Goal: Task Accomplishment & Management: Manage account settings

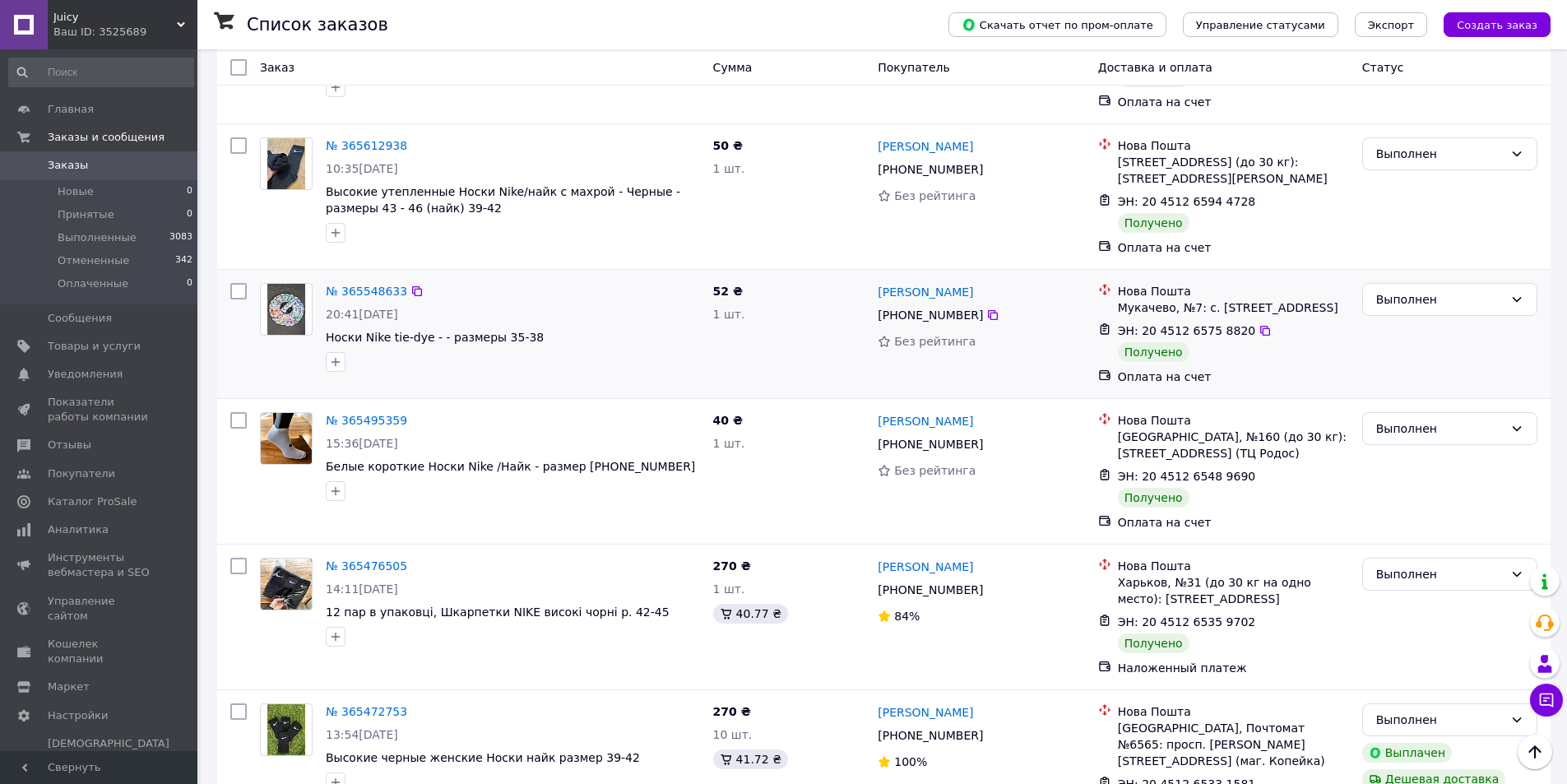
scroll to position [2423, 0]
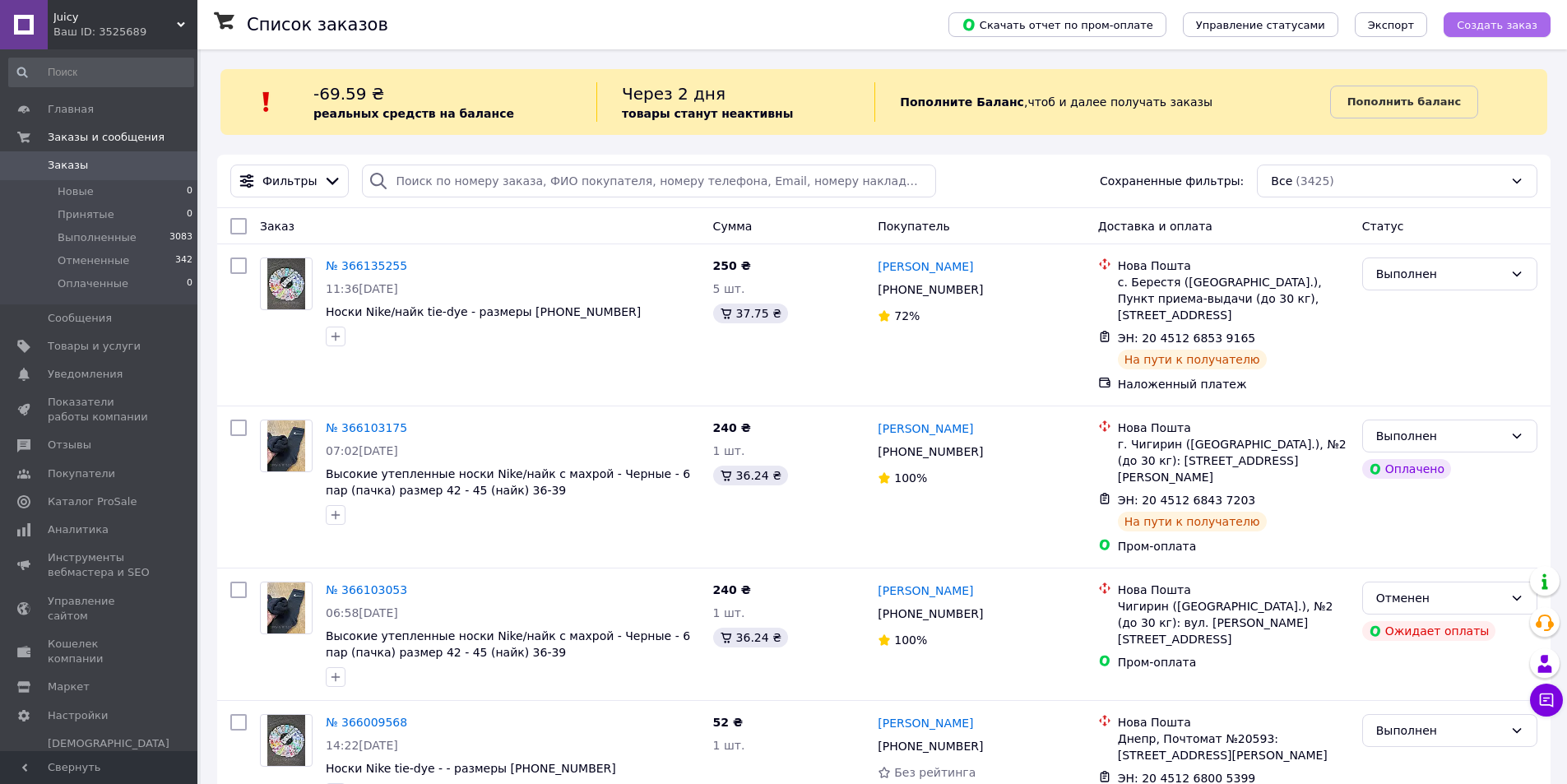
click at [1490, 23] on span "Создать заказ" at bounding box center [1497, 25] width 81 height 12
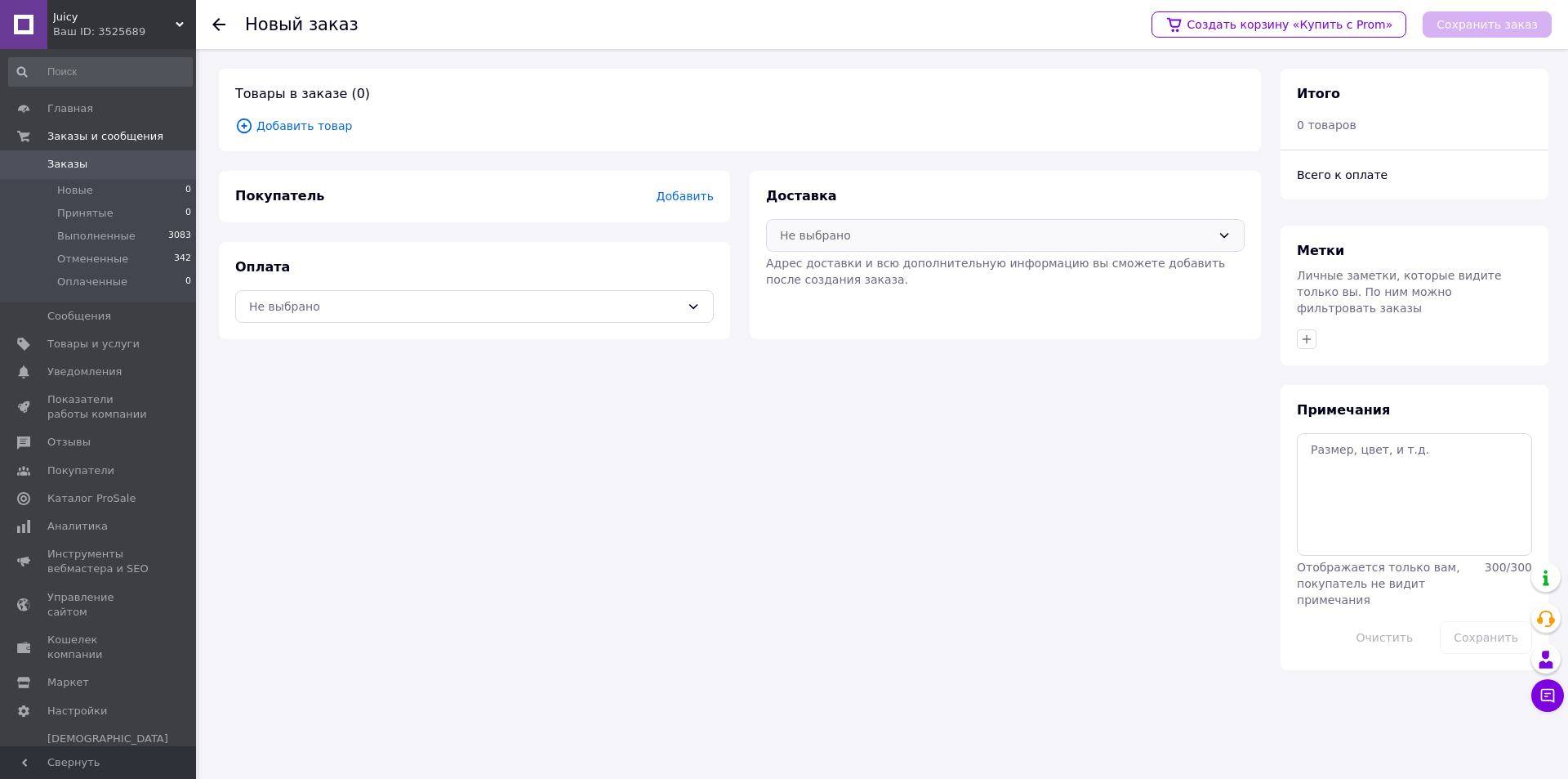
click at [1091, 247] on div "Не выбрано" at bounding box center [1006, 234] width 479 height 32
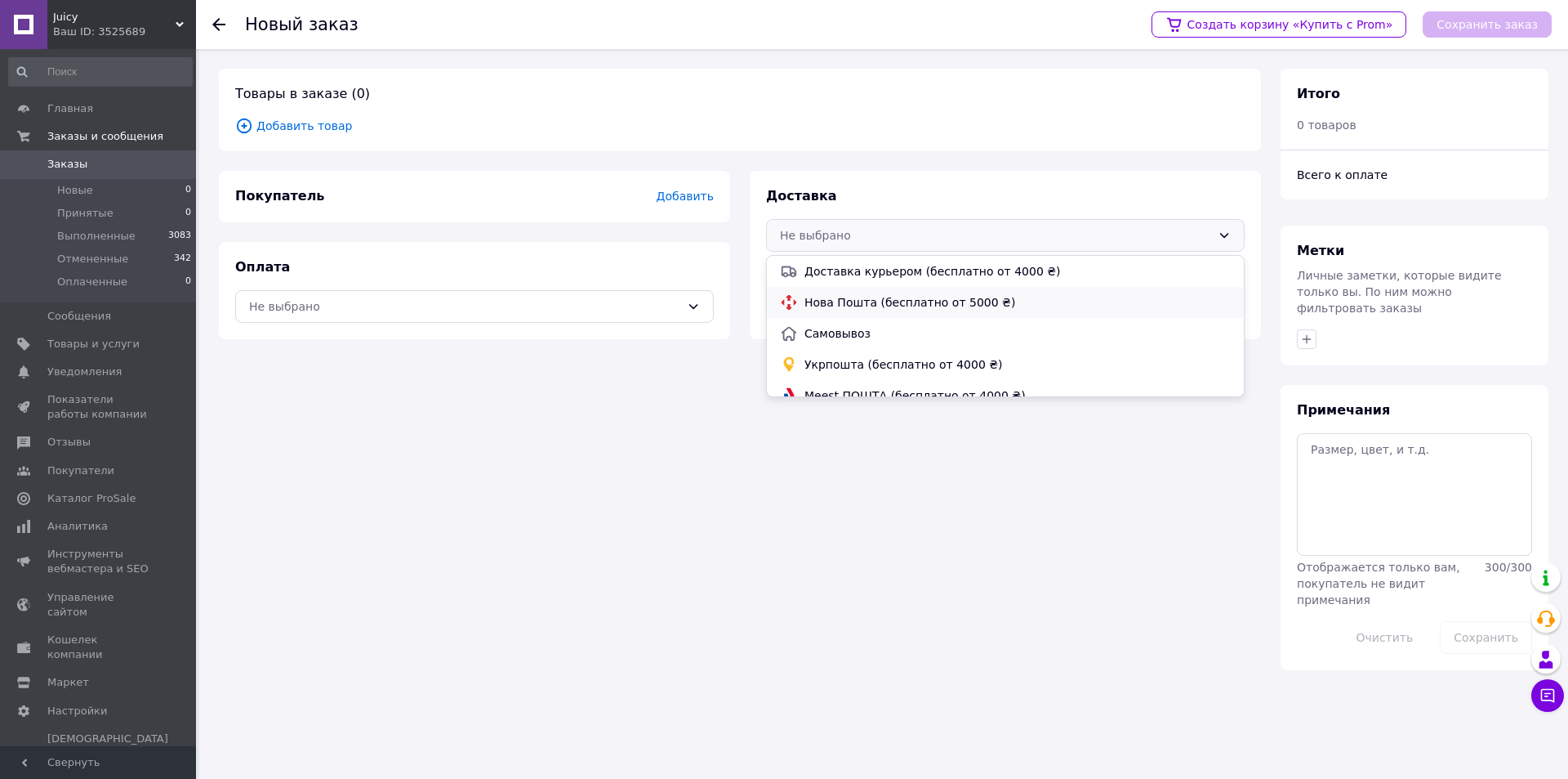
click at [863, 308] on span "Нова Пошта (бесплатно от 5000 ₴)" at bounding box center [1018, 302] width 427 height 17
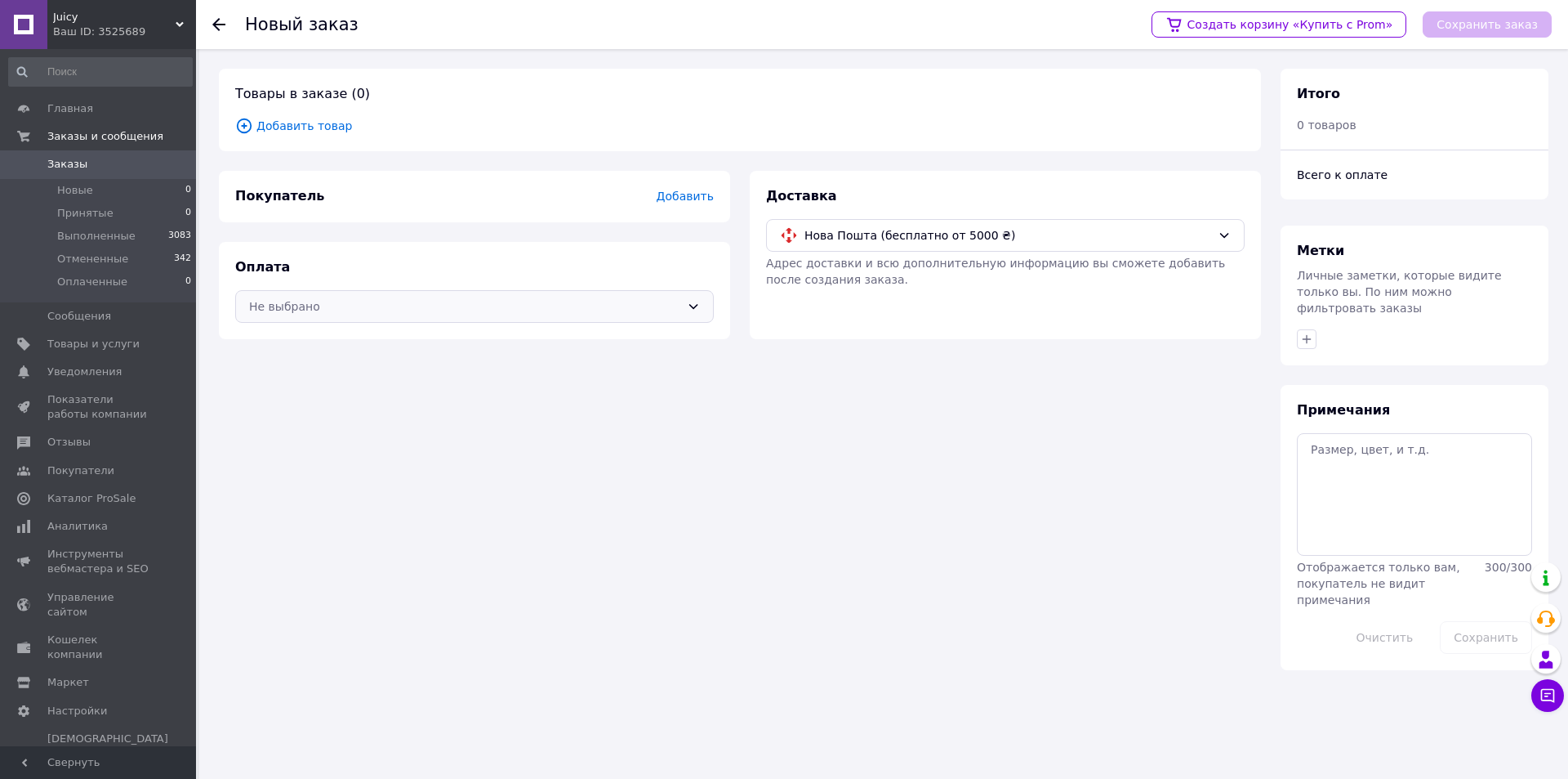
click at [698, 306] on icon at bounding box center [693, 306] width 13 height 13
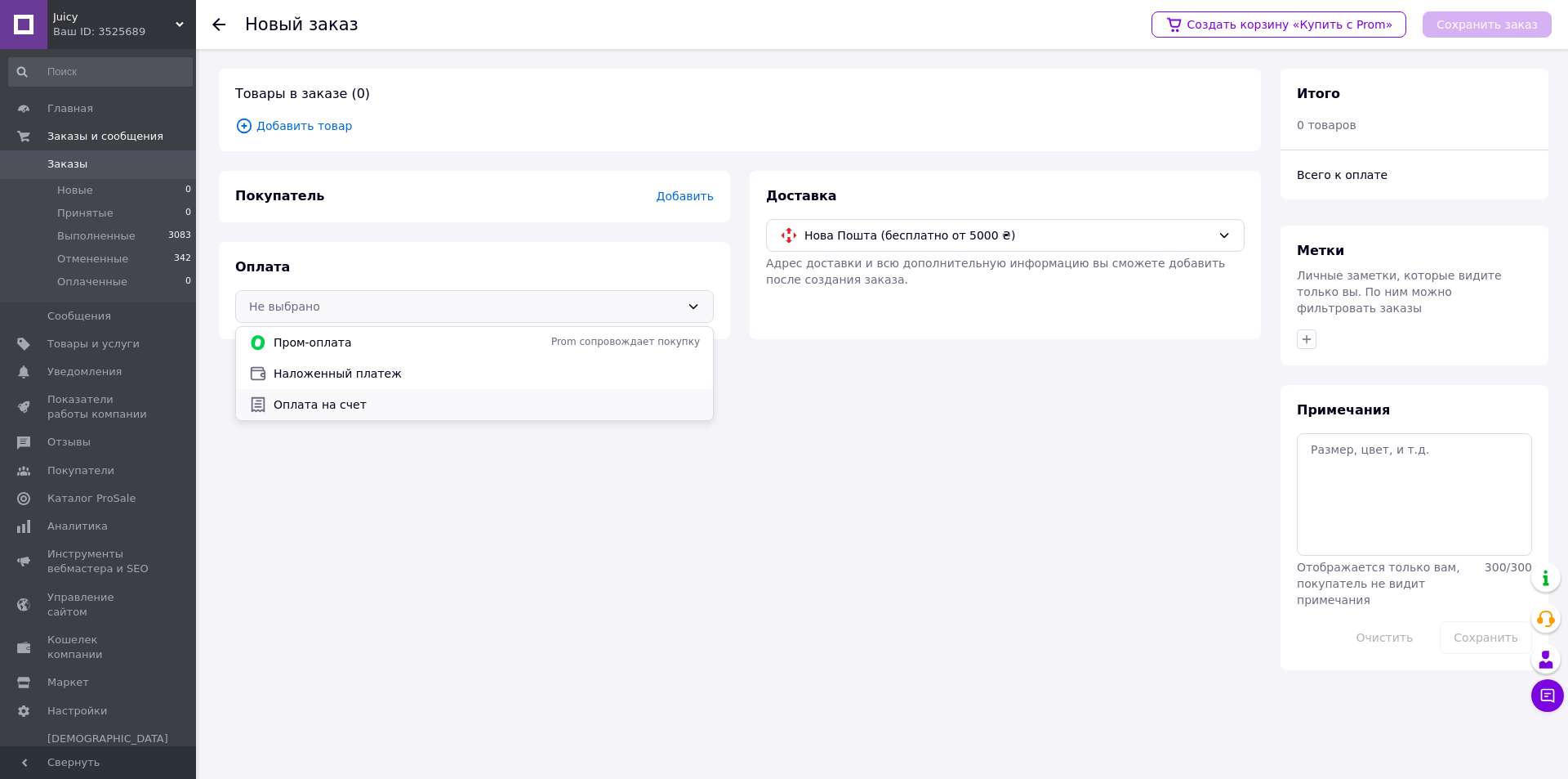
click at [302, 401] on span "Оплата на счет" at bounding box center [487, 404] width 427 height 17
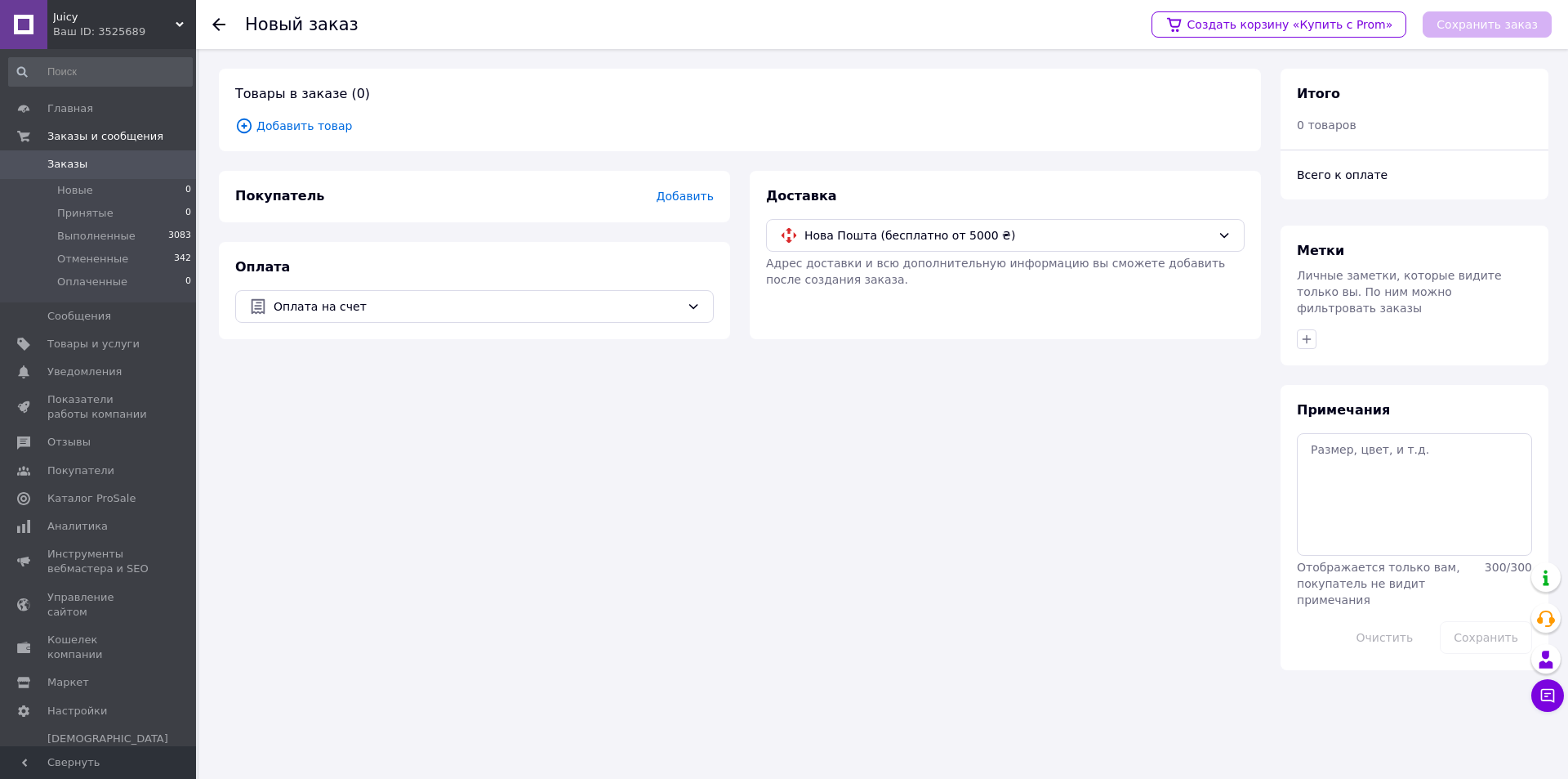
click at [674, 194] on span "Добавить" at bounding box center [684, 196] width 57 height 13
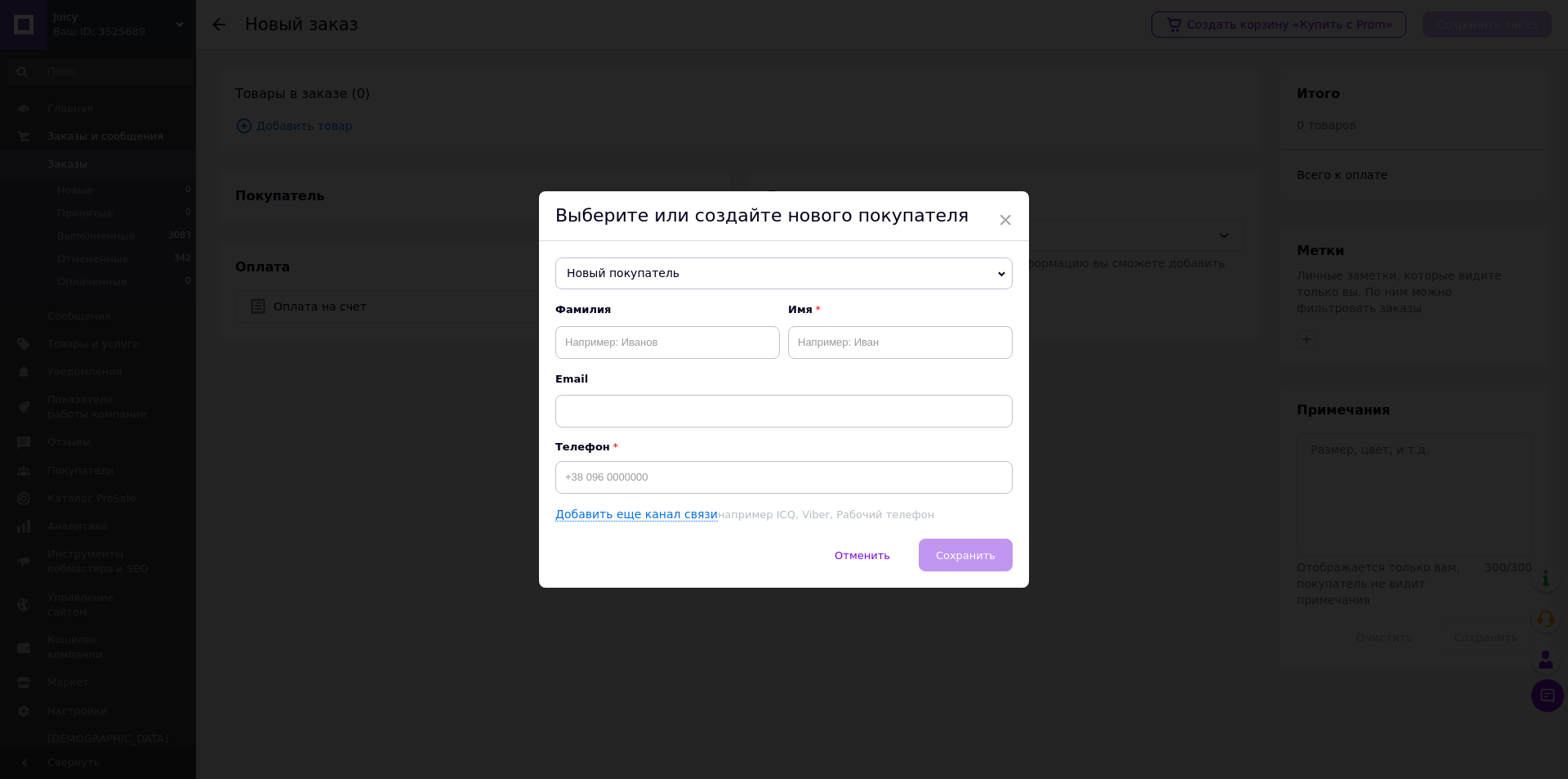
click at [642, 276] on span "Новый покупатель" at bounding box center [784, 273] width 457 height 32
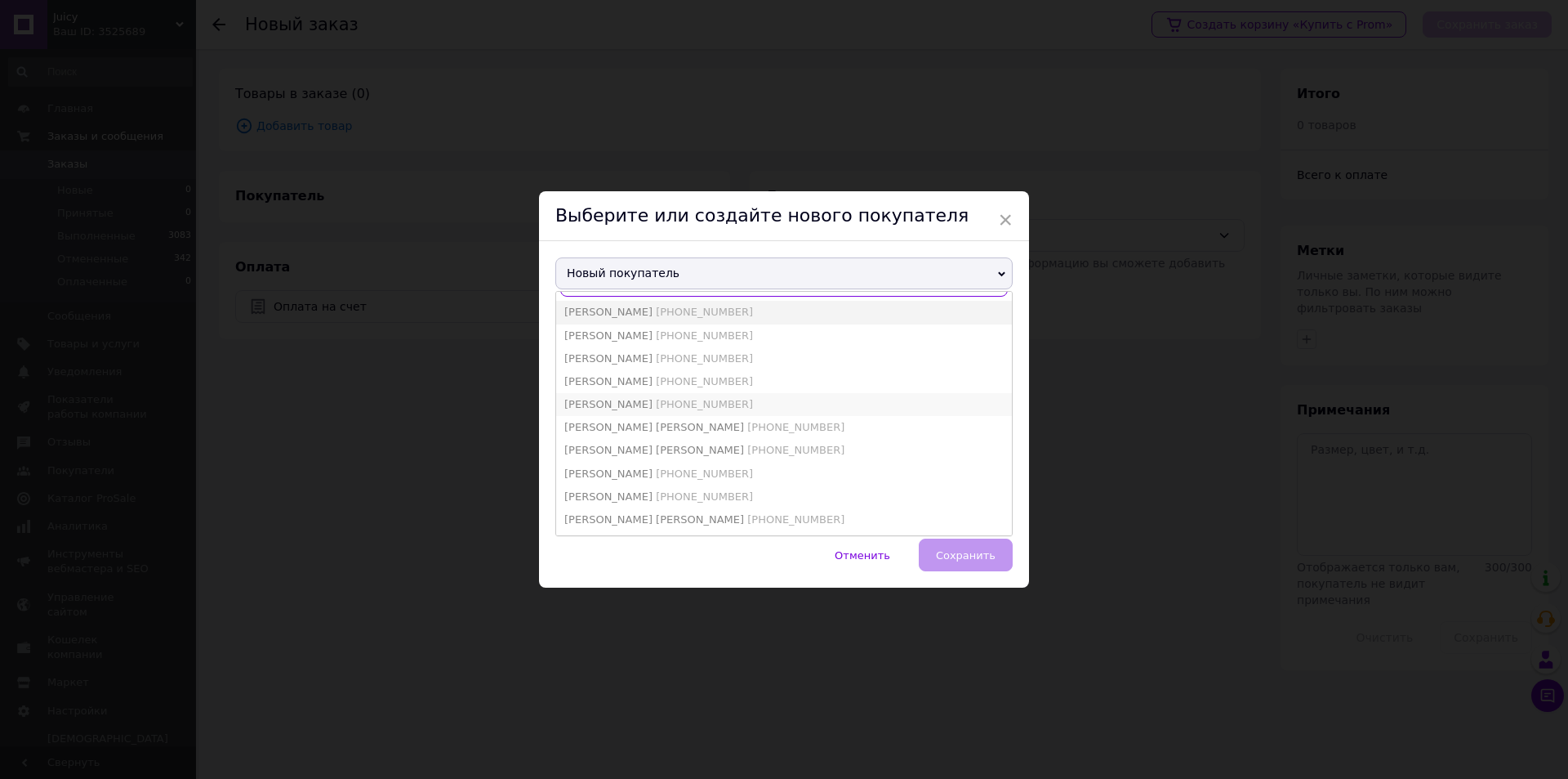
scroll to position [108, 0]
click at [579, 421] on span "[PERSON_NAME]" at bounding box center [608, 424] width 88 height 12
type input "[PERSON_NAME]"
type input "+380639423209"
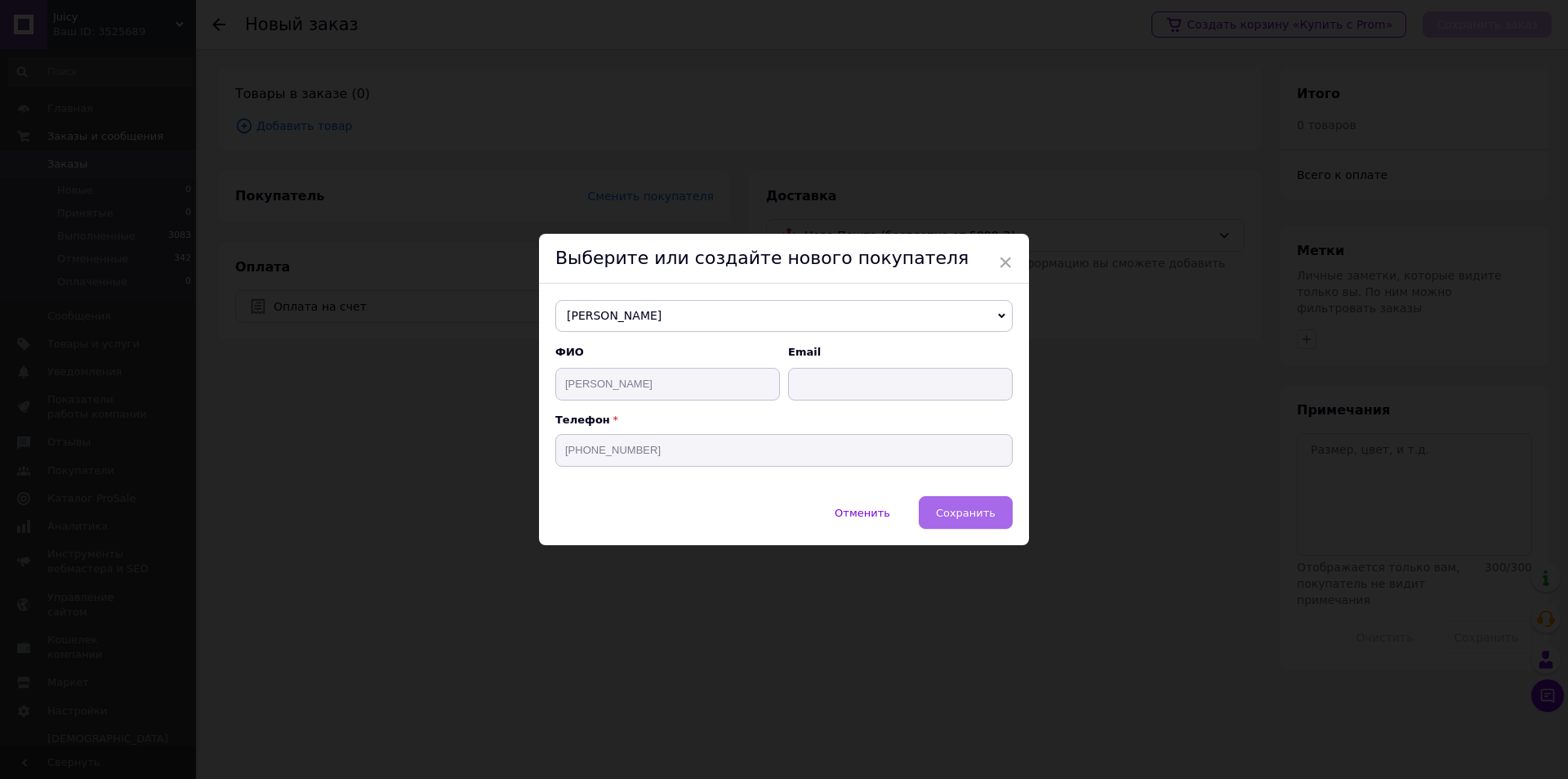
click at [959, 506] on span "Сохранить" at bounding box center [966, 512] width 59 height 12
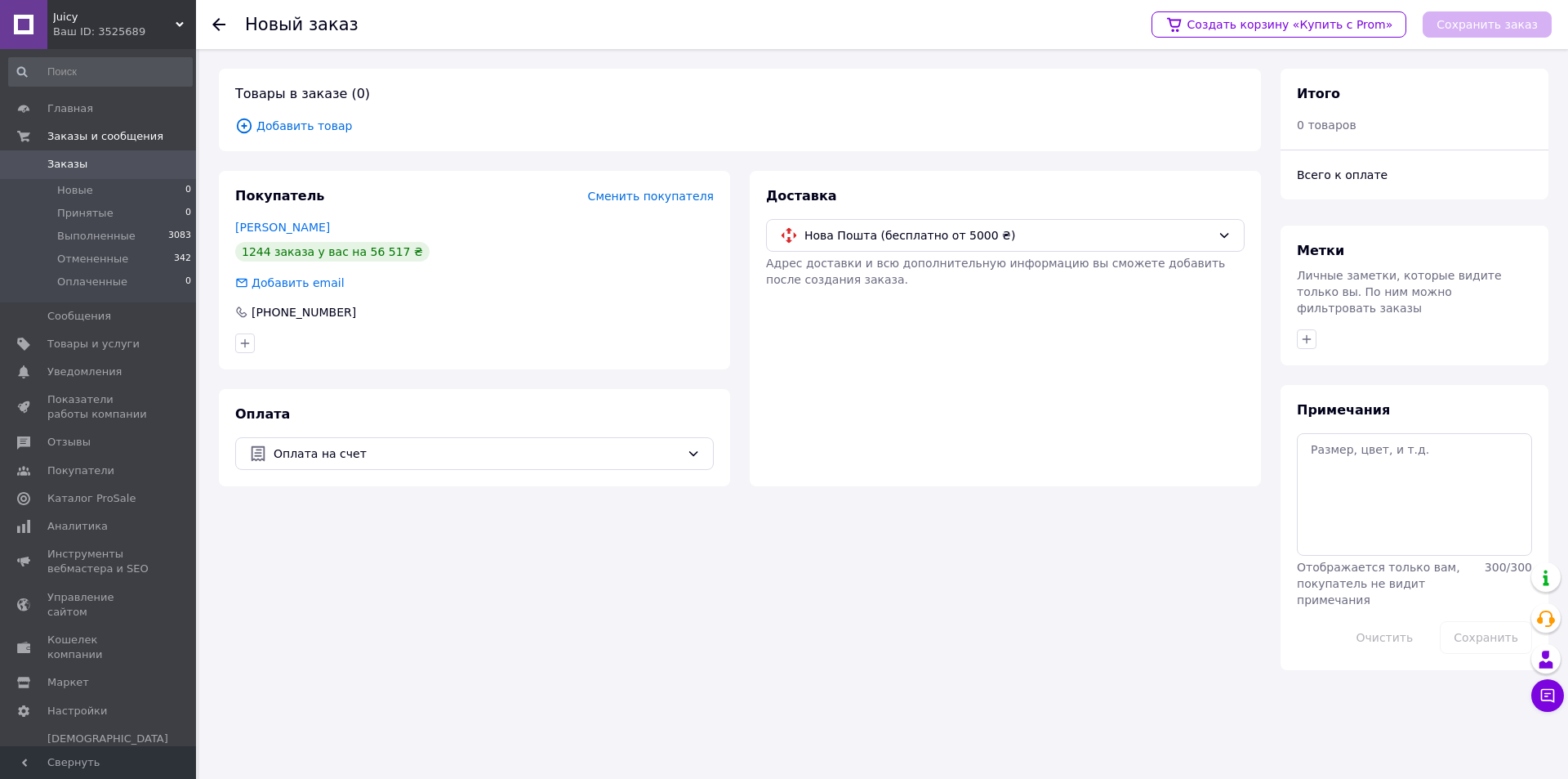
click at [288, 119] on span "Добавить товар" at bounding box center [739, 126] width 1009 height 18
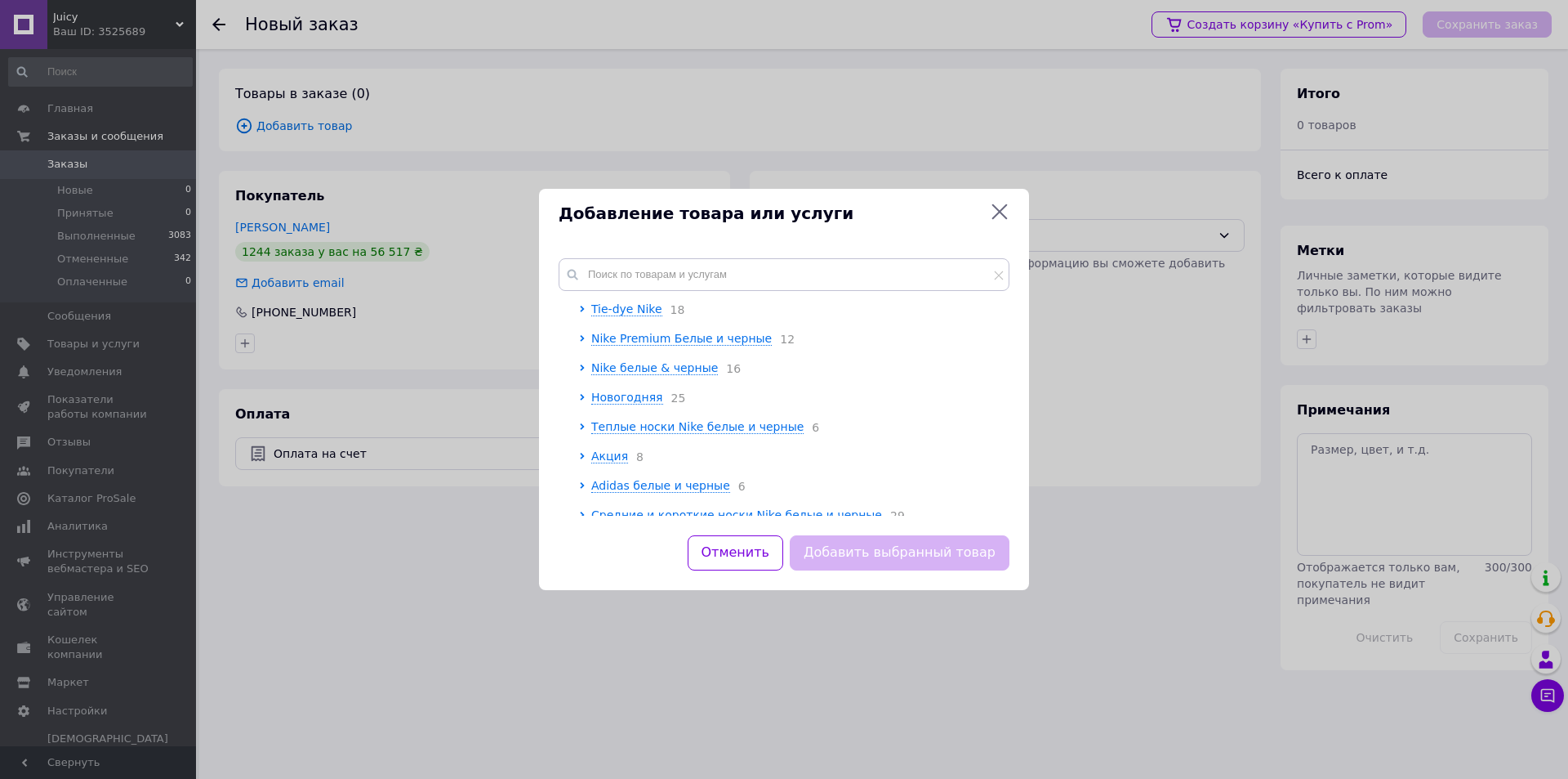
scroll to position [98, 0]
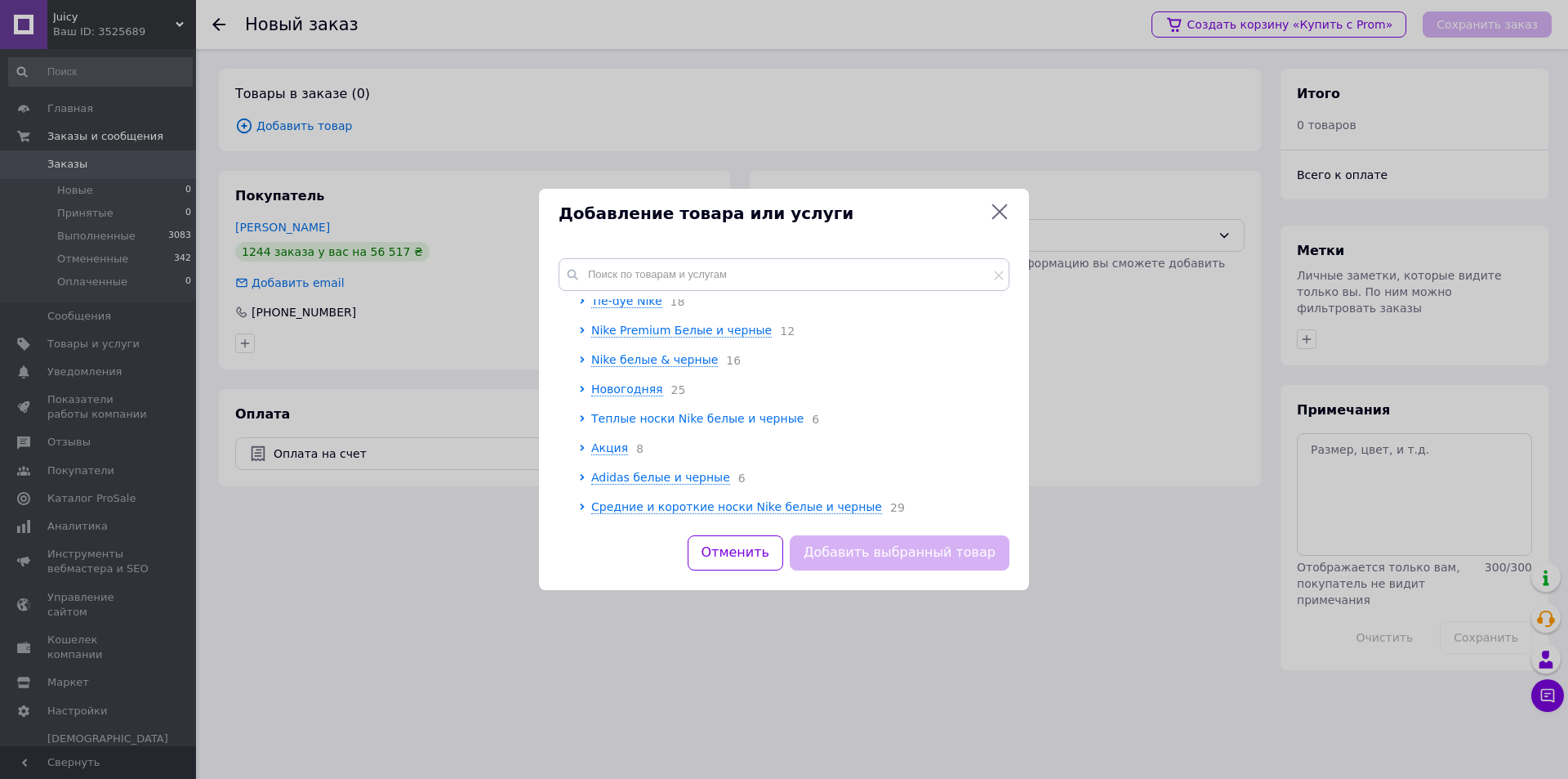
click at [675, 414] on span "Теплые носки Nike белые и черные" at bounding box center [697, 418] width 212 height 13
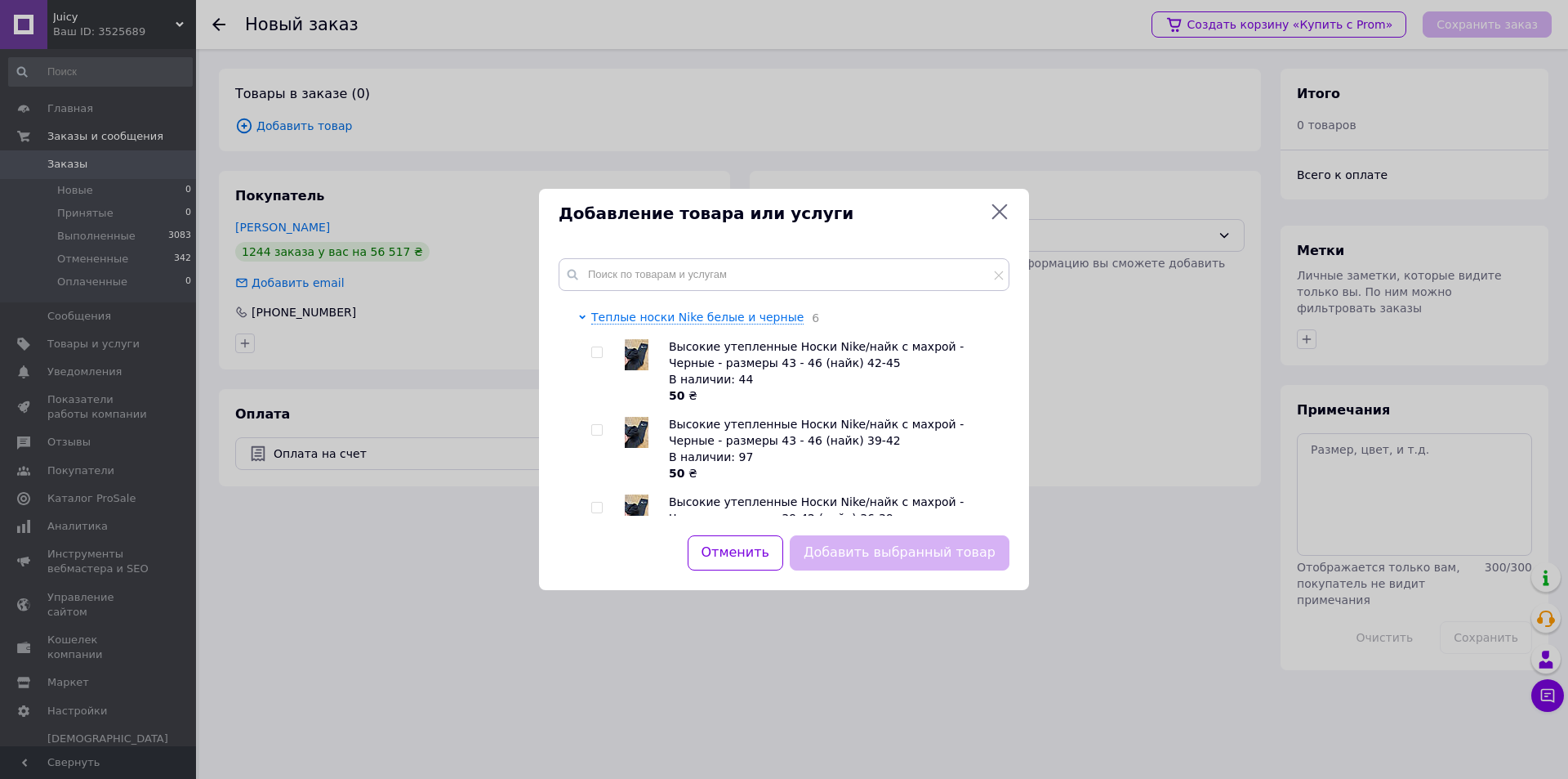
scroll to position [206, 0]
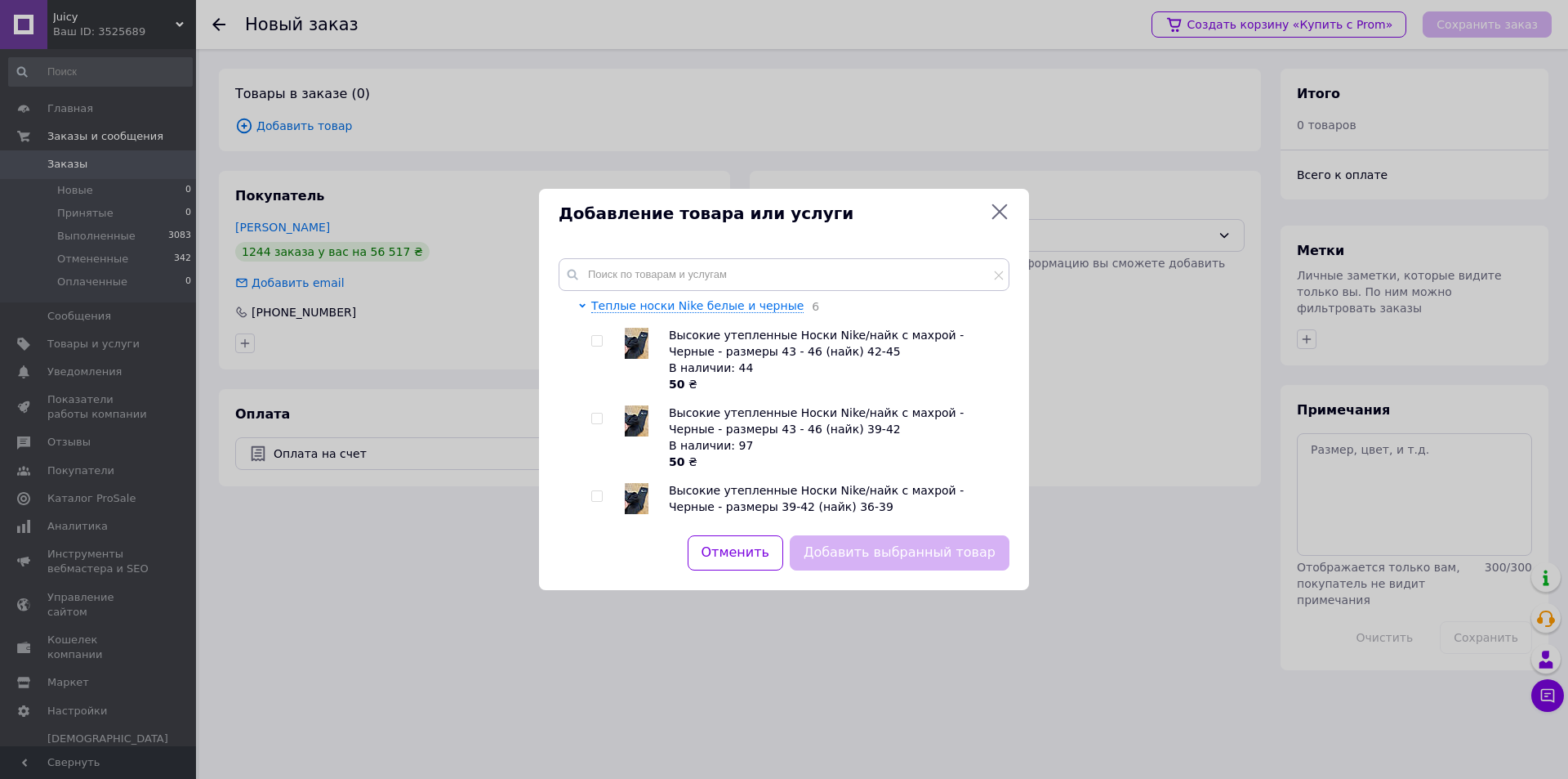
click at [600, 417] on input "checkbox" at bounding box center [597, 419] width 10 height 10
checkbox input "true"
click at [893, 551] on button "Добавить выбранный товар" at bounding box center [899, 553] width 219 height 35
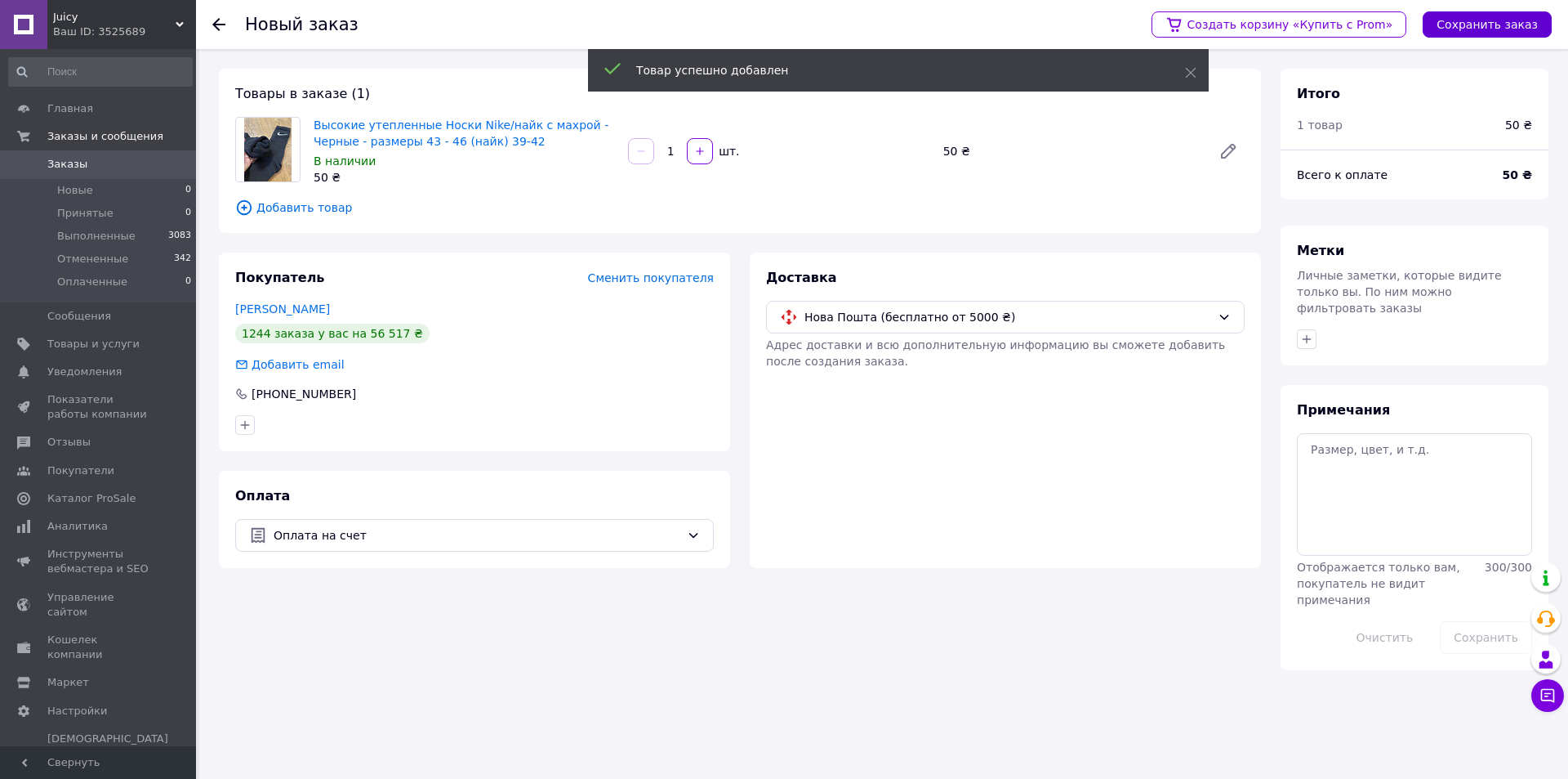
click at [1454, 30] on button "Сохранить заказ" at bounding box center [1488, 24] width 129 height 26
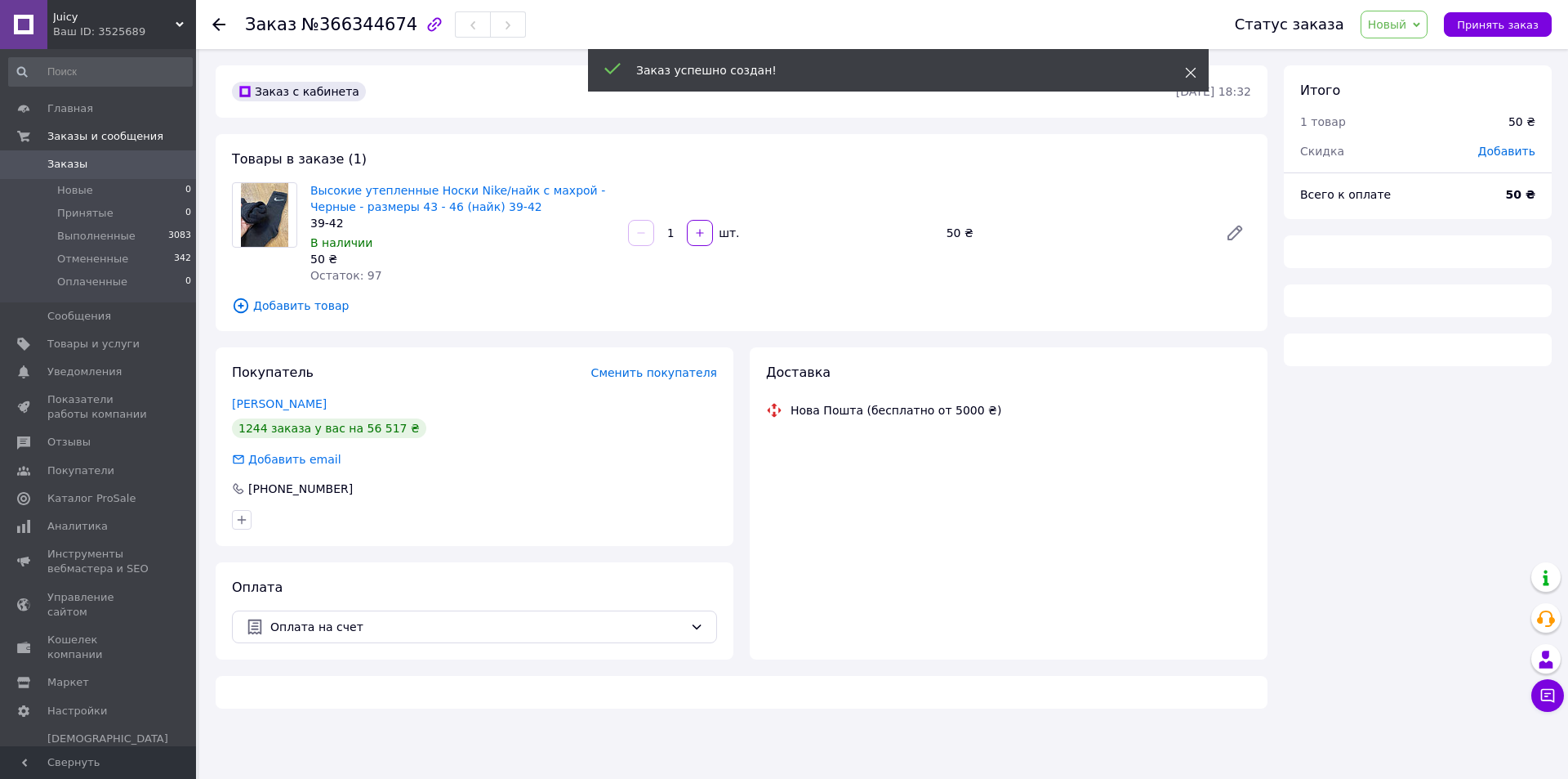
click at [1193, 71] on use at bounding box center [1191, 73] width 10 height 10
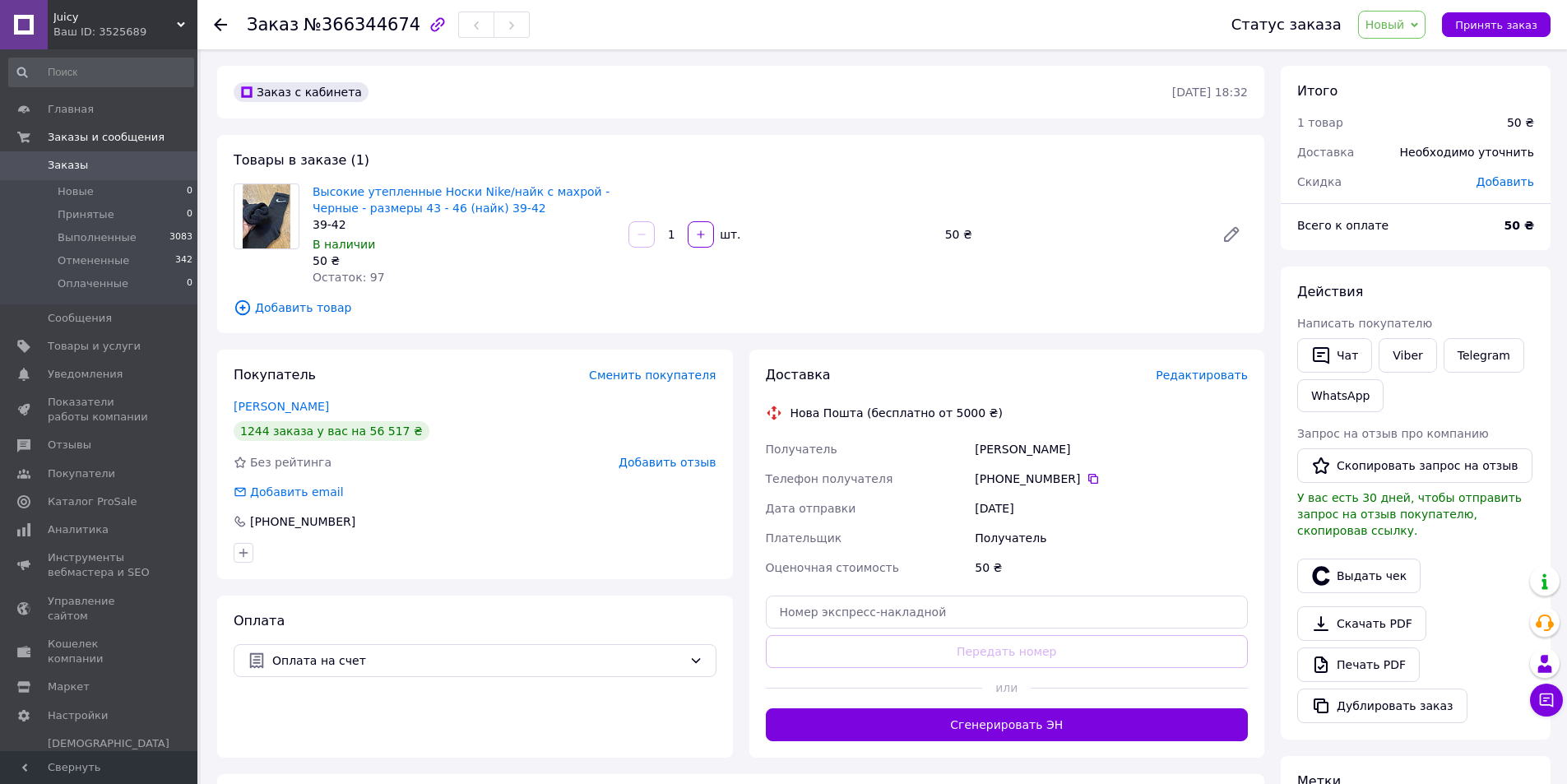
click at [1400, 19] on span "Новый" at bounding box center [1385, 25] width 40 height 13
click at [1387, 50] on li "Принят" at bounding box center [1402, 57] width 87 height 25
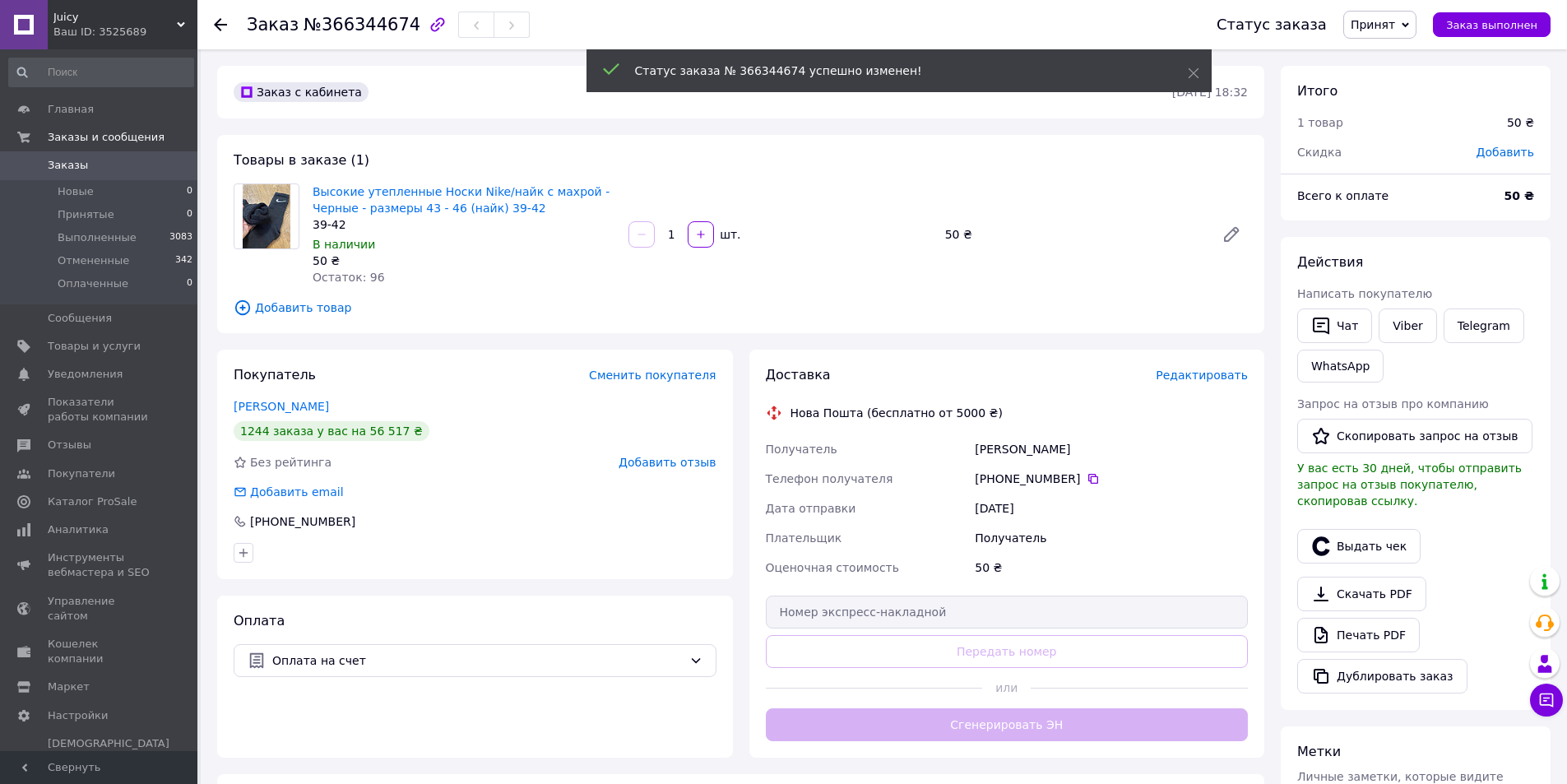
click at [1190, 376] on span "Редактировать" at bounding box center [1202, 375] width 92 height 13
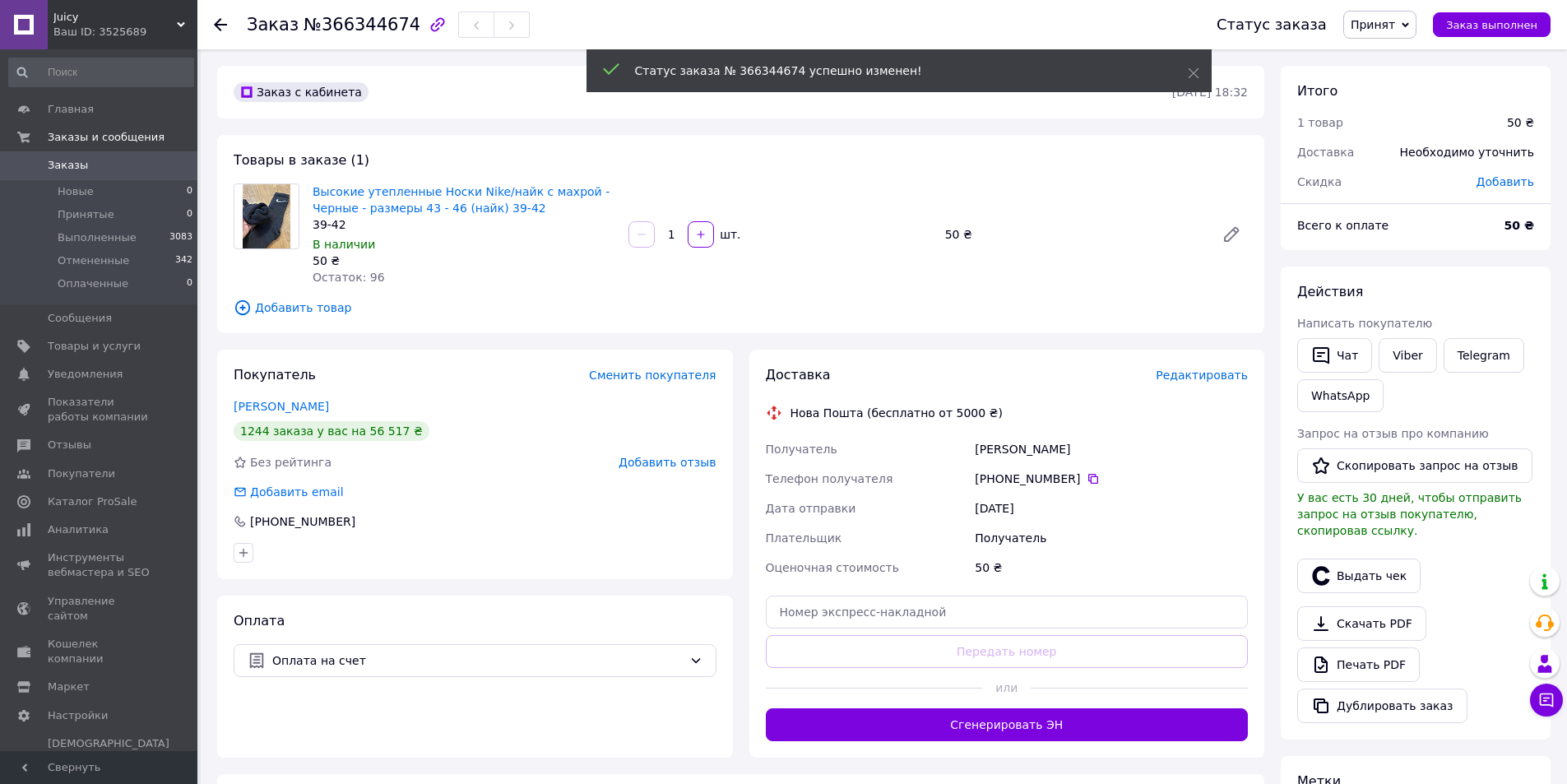
click at [1189, 376] on span "Редактировать" at bounding box center [1202, 375] width 92 height 13
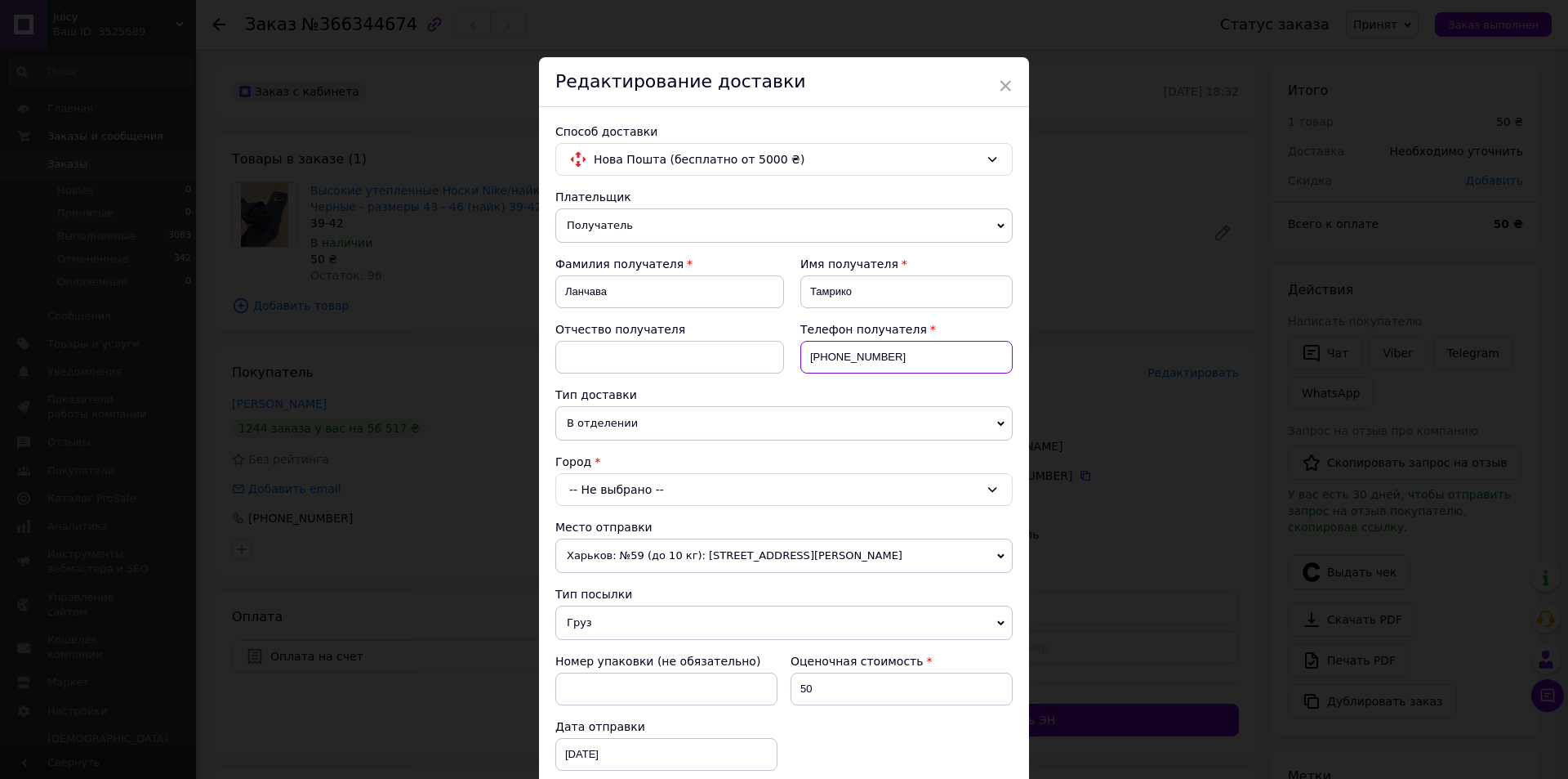
drag, startPoint x: 909, startPoint y: 362, endPoint x: 828, endPoint y: 367, distance: 81.2
click at [828, 367] on input "+380639423209" at bounding box center [906, 357] width 212 height 32
paste input "85788513"
type input "[PHONE_NUMBER]"
click at [783, 394] on div "Тип доставки" at bounding box center [784, 394] width 457 height 17
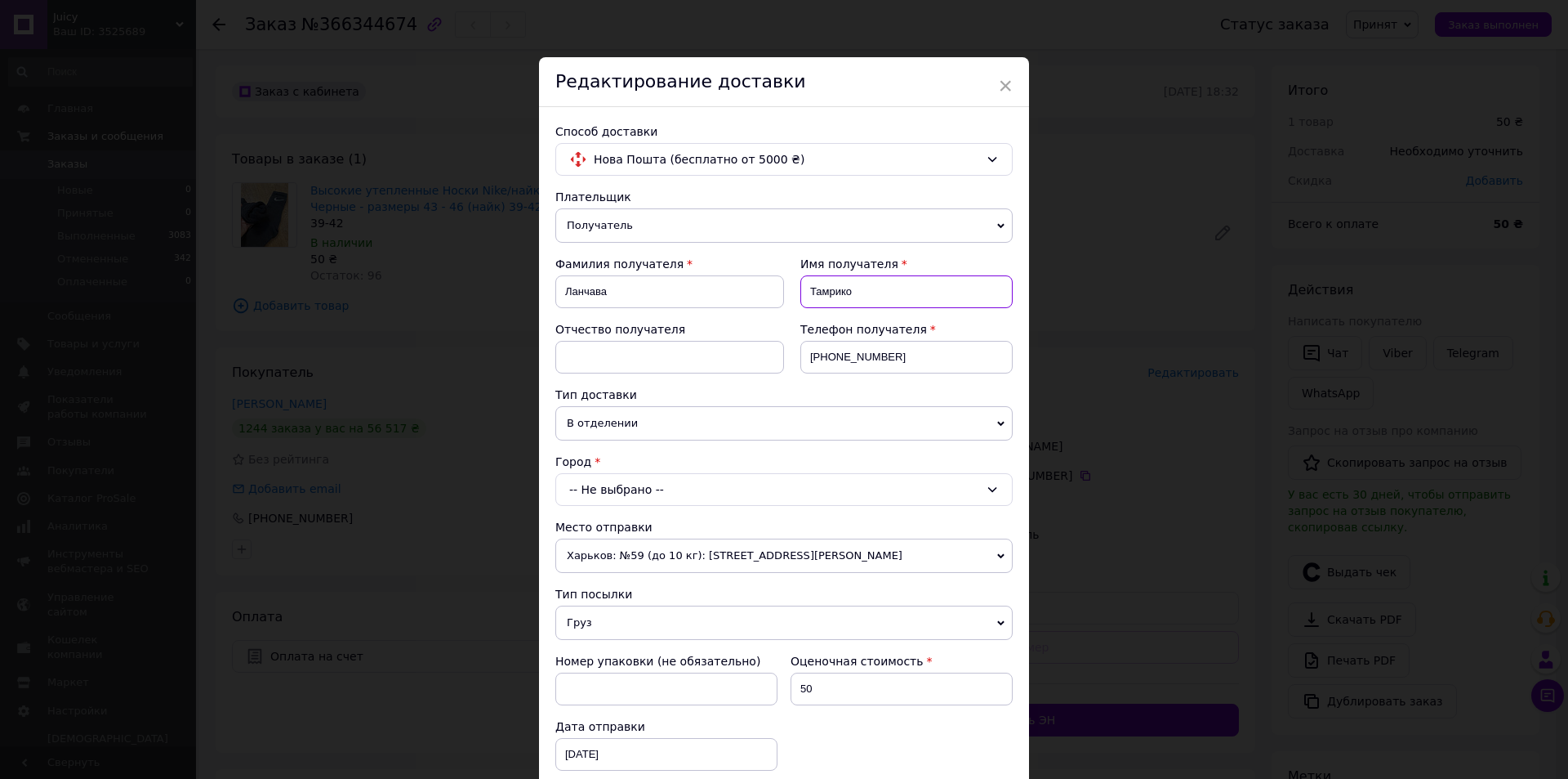
drag, startPoint x: 850, startPoint y: 291, endPoint x: 781, endPoint y: 294, distance: 69.1
click at [784, 294] on div "Имя получателя Тамрико" at bounding box center [898, 289] width 229 height 66
paste input "аксим"
type input "[PERSON_NAME]"
drag, startPoint x: 614, startPoint y: 303, endPoint x: 559, endPoint y: 303, distance: 55.0
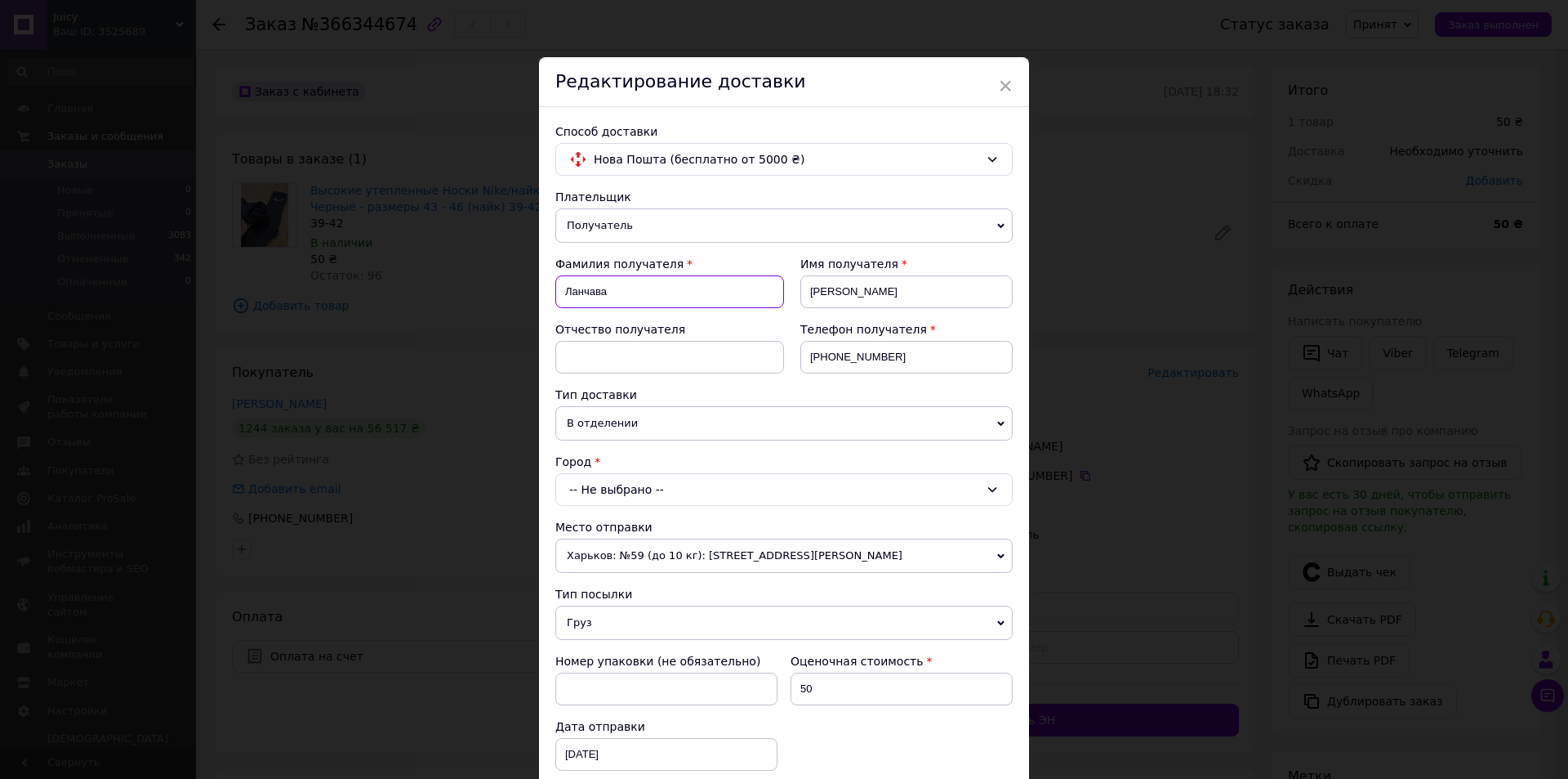
click at [559, 303] on input "Ланчава" at bounding box center [670, 291] width 229 height 32
paste input "арьох"
type input "Варьоха"
click at [703, 317] on div "Фамилия получателя Варьоха" at bounding box center [670, 289] width 229 height 66
click at [649, 490] on div "-- Не выбрано --" at bounding box center [784, 489] width 457 height 32
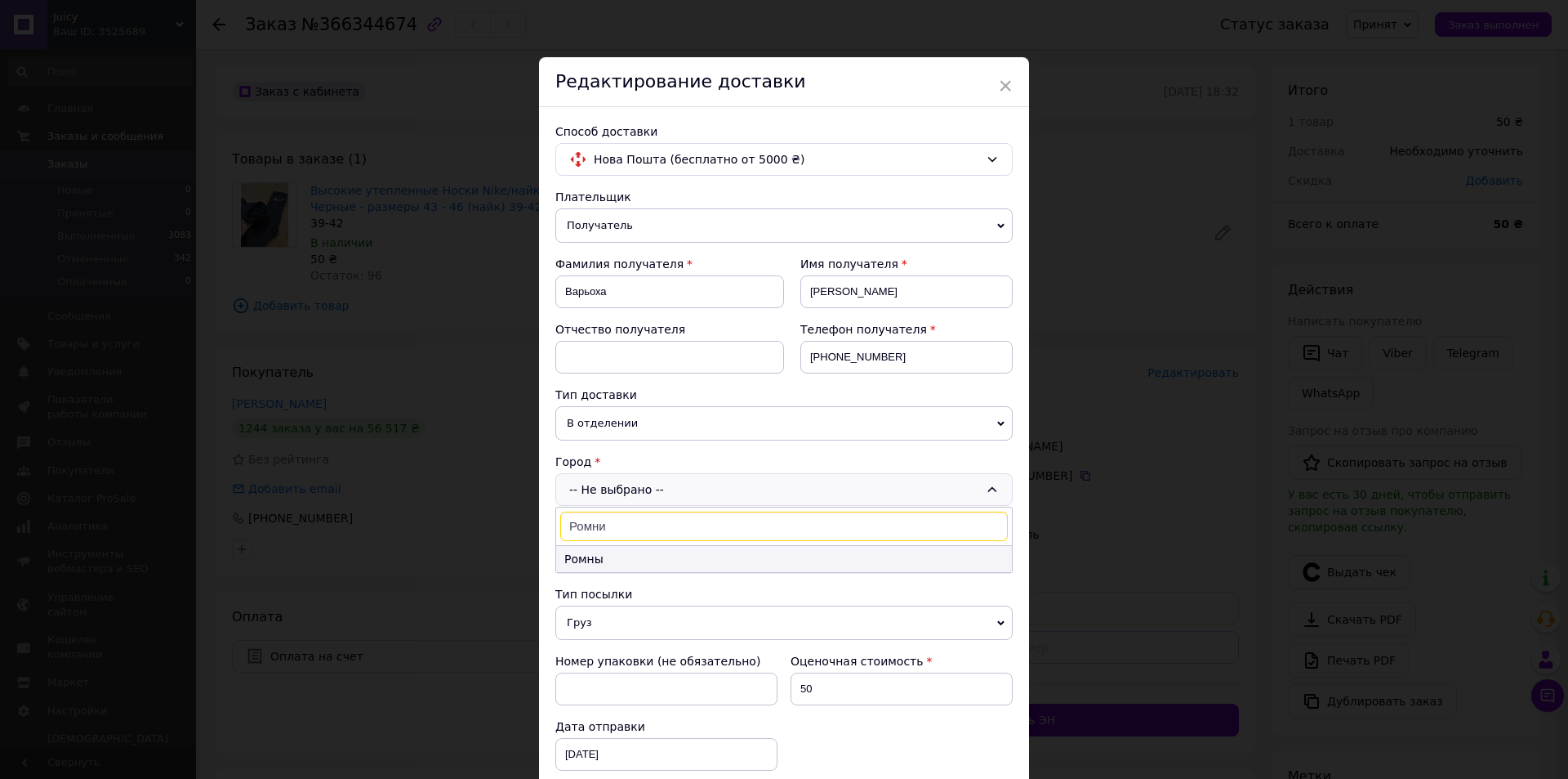
type input "Ромни"
click at [600, 559] on li "Ромны" at bounding box center [784, 559] width 456 height 26
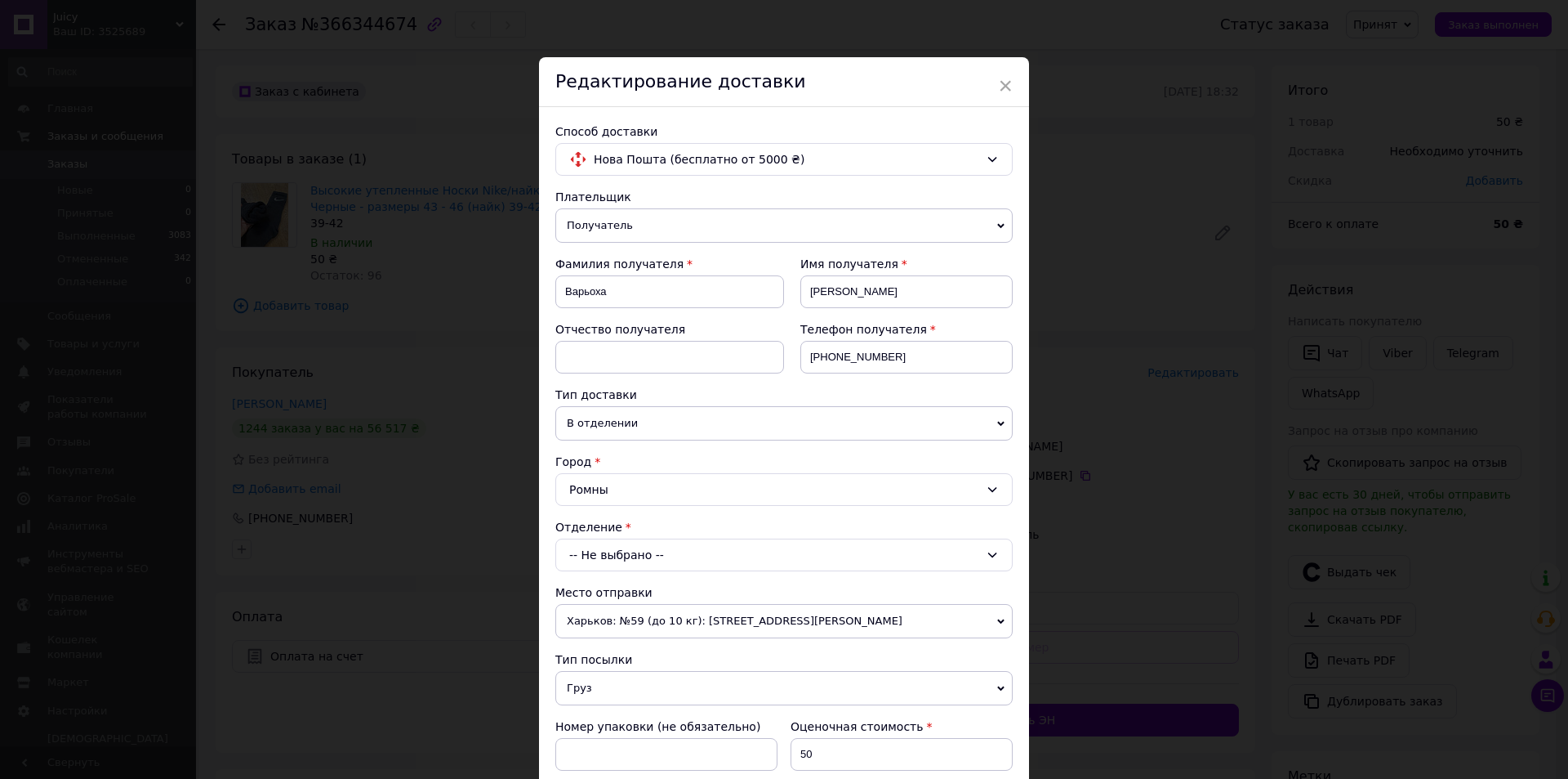
click at [655, 565] on div "-- Не выбрано --" at bounding box center [784, 554] width 457 height 32
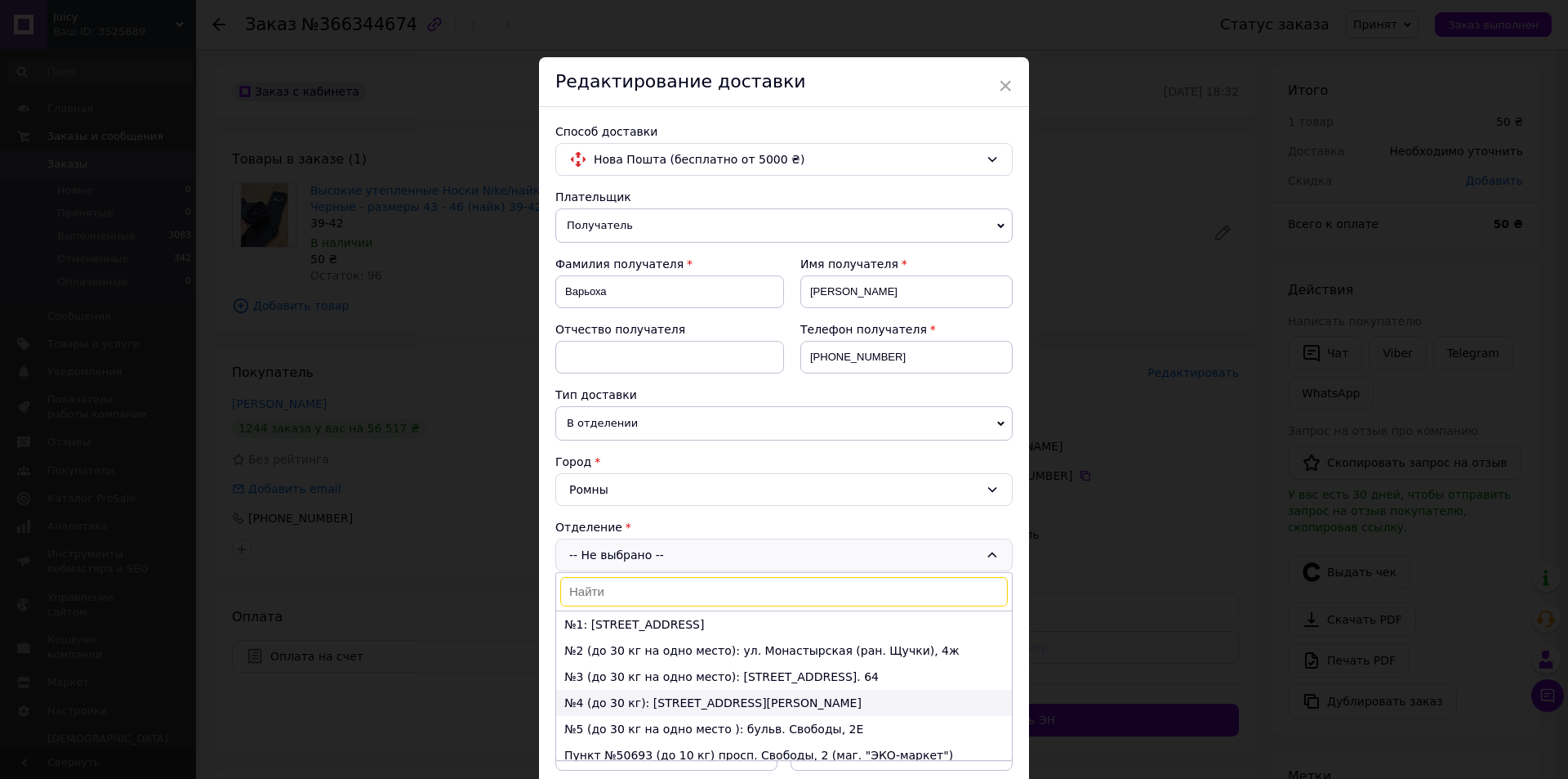
click at [612, 700] on li "№4 (до 30 кг): [STREET_ADDRESS][PERSON_NAME]" at bounding box center [784, 703] width 456 height 26
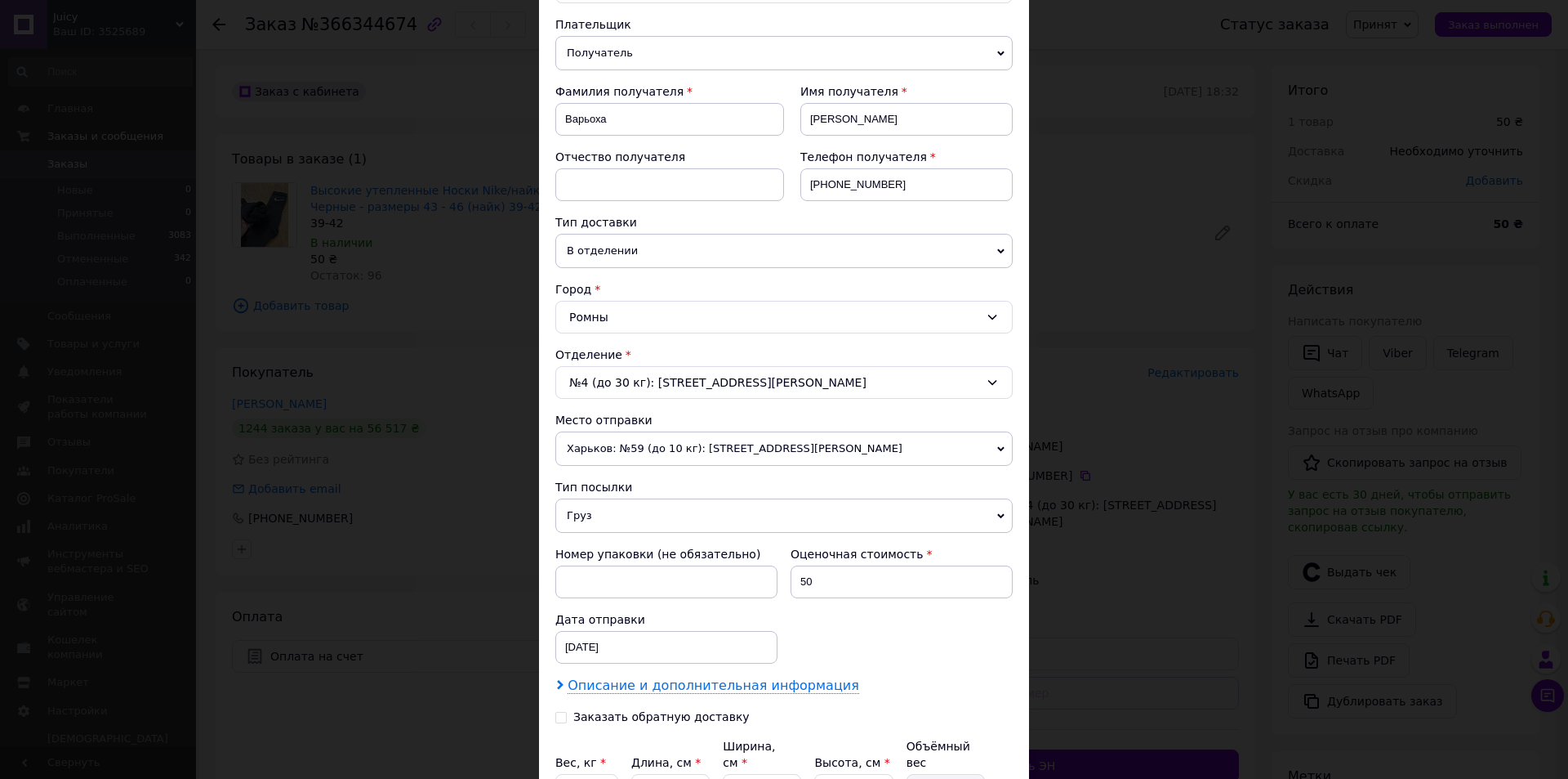
scroll to position [219, 0]
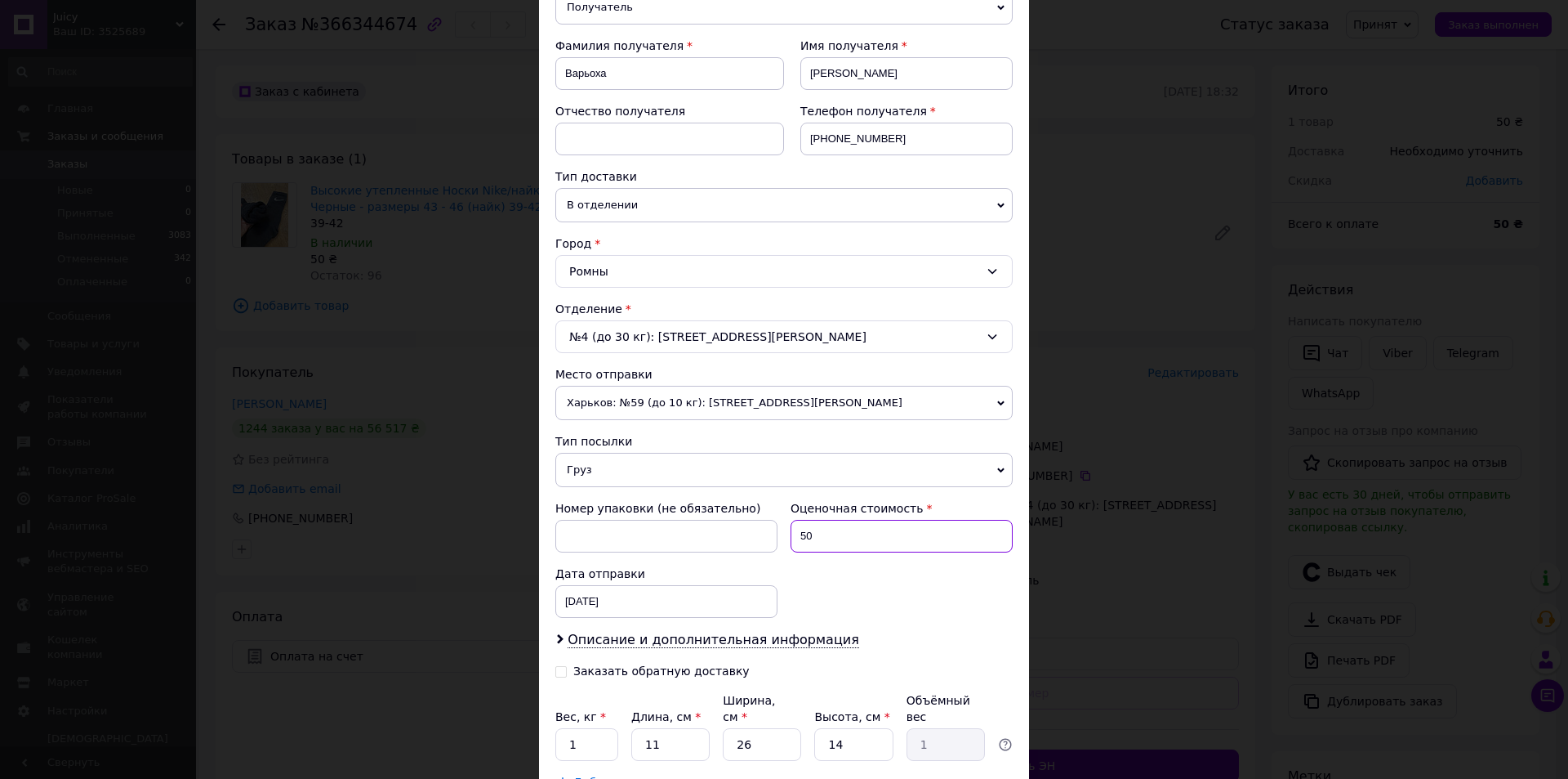
drag, startPoint x: 821, startPoint y: 541, endPoint x: 798, endPoint y: 547, distance: 23.8
click at [798, 547] on input "50" at bounding box center [902, 535] width 222 height 32
type input "210"
click at [806, 576] on div "Номер упаковки (не обязательно) Оценочная стоимость 210 Дата отправки 12.10.202…" at bounding box center [784, 560] width 470 height 131
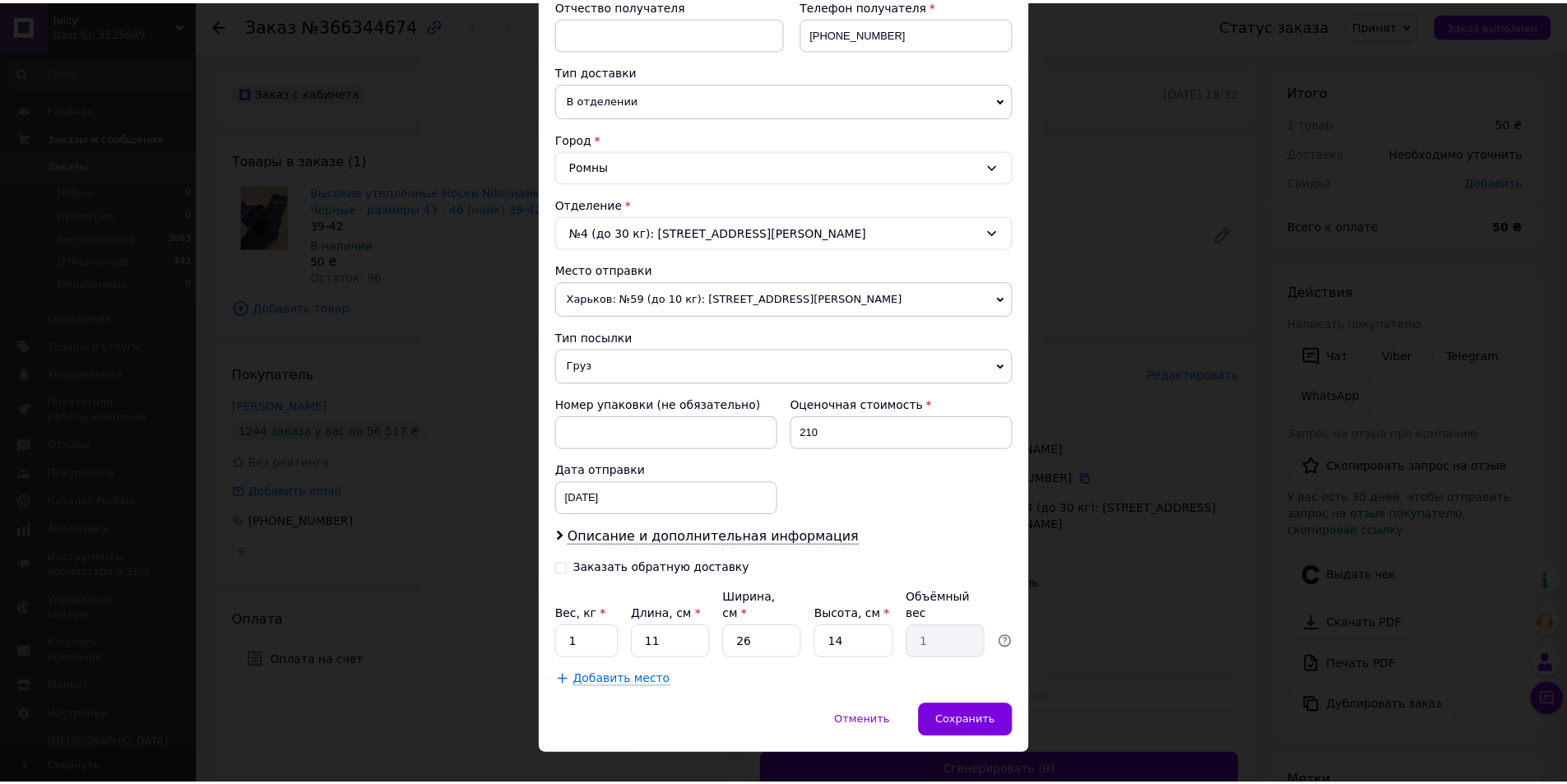
scroll to position [338, 0]
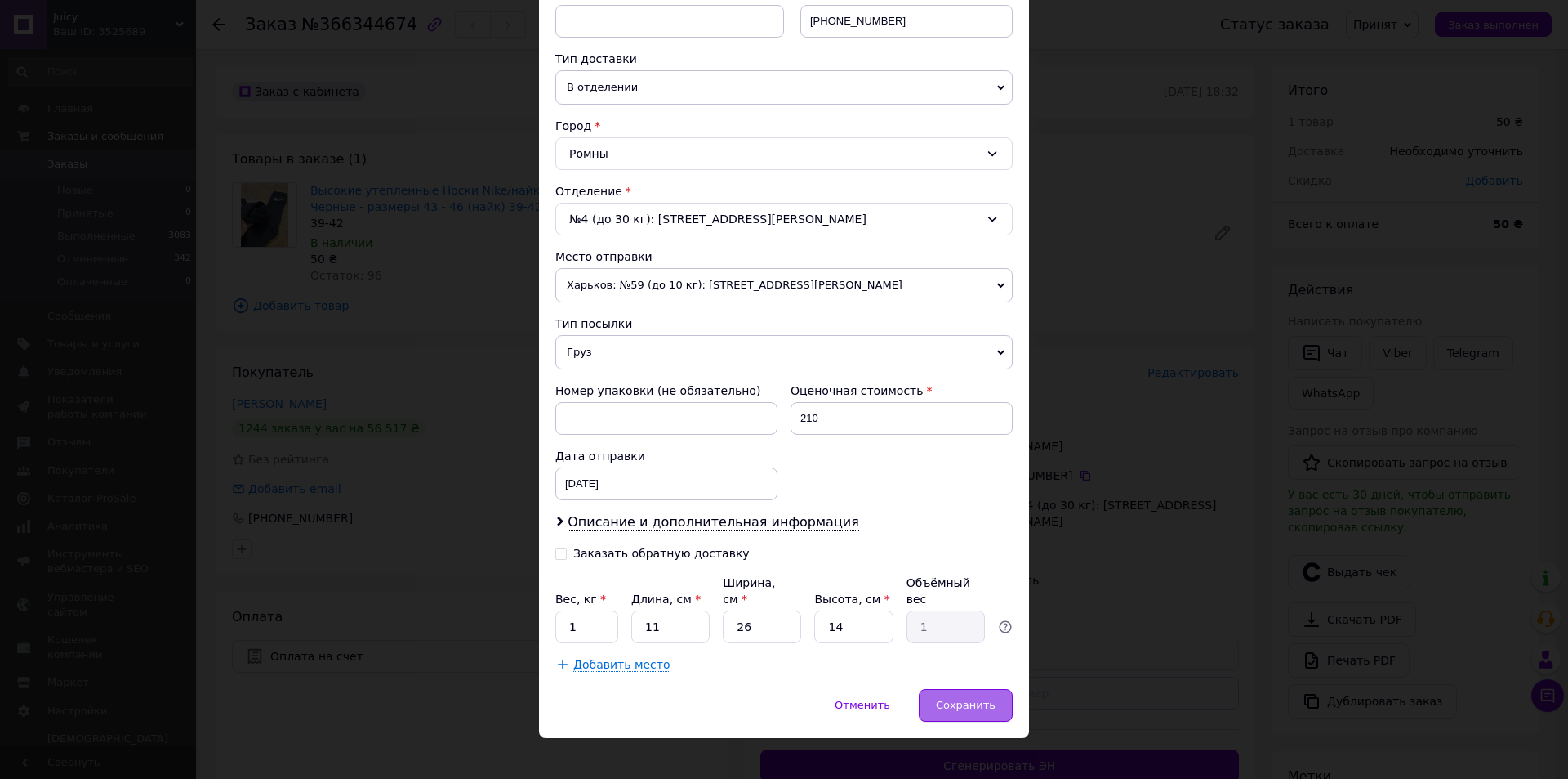
click at [954, 699] on span "Сохранить" at bounding box center [966, 705] width 59 height 12
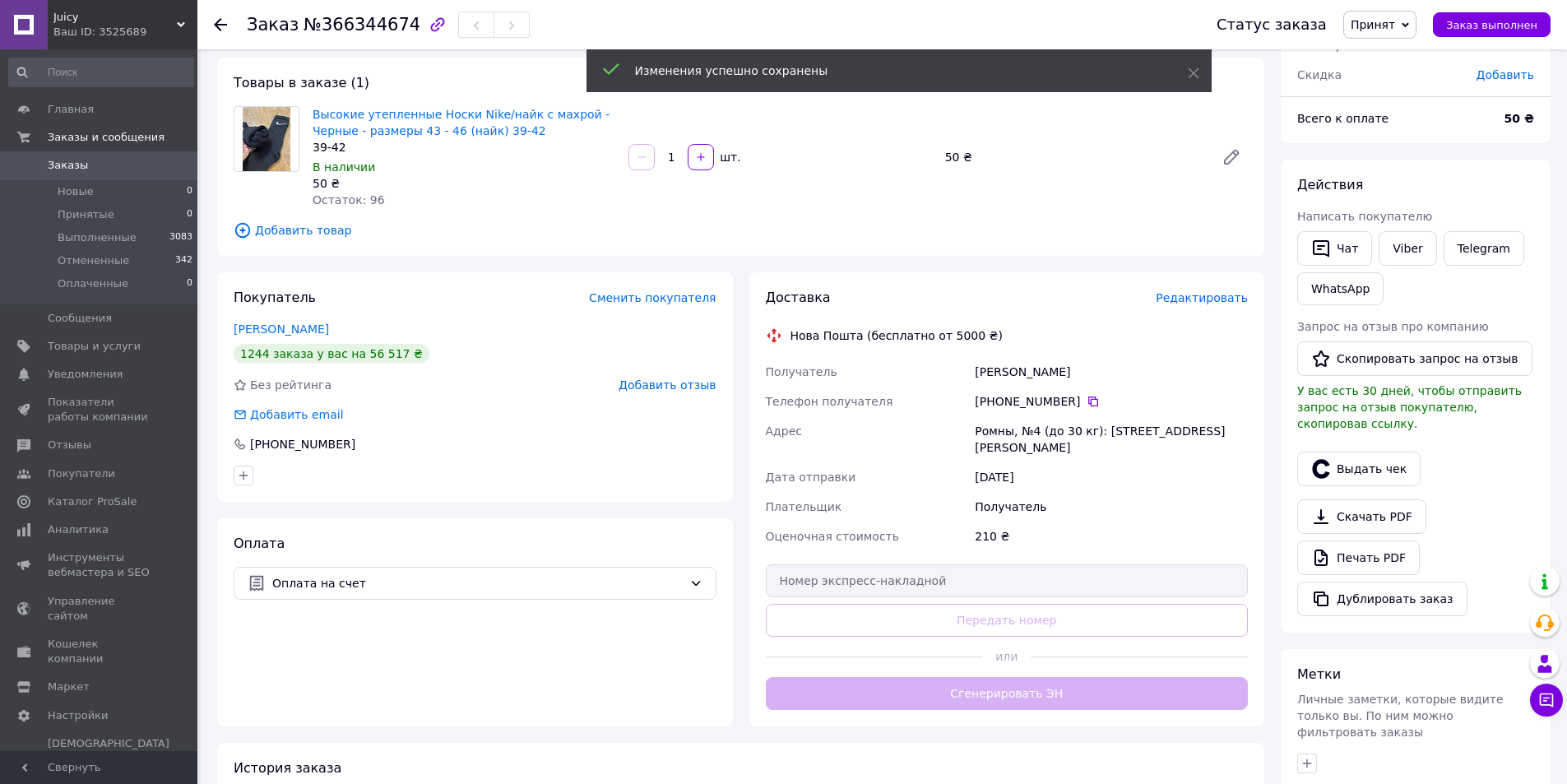
scroll to position [109, 0]
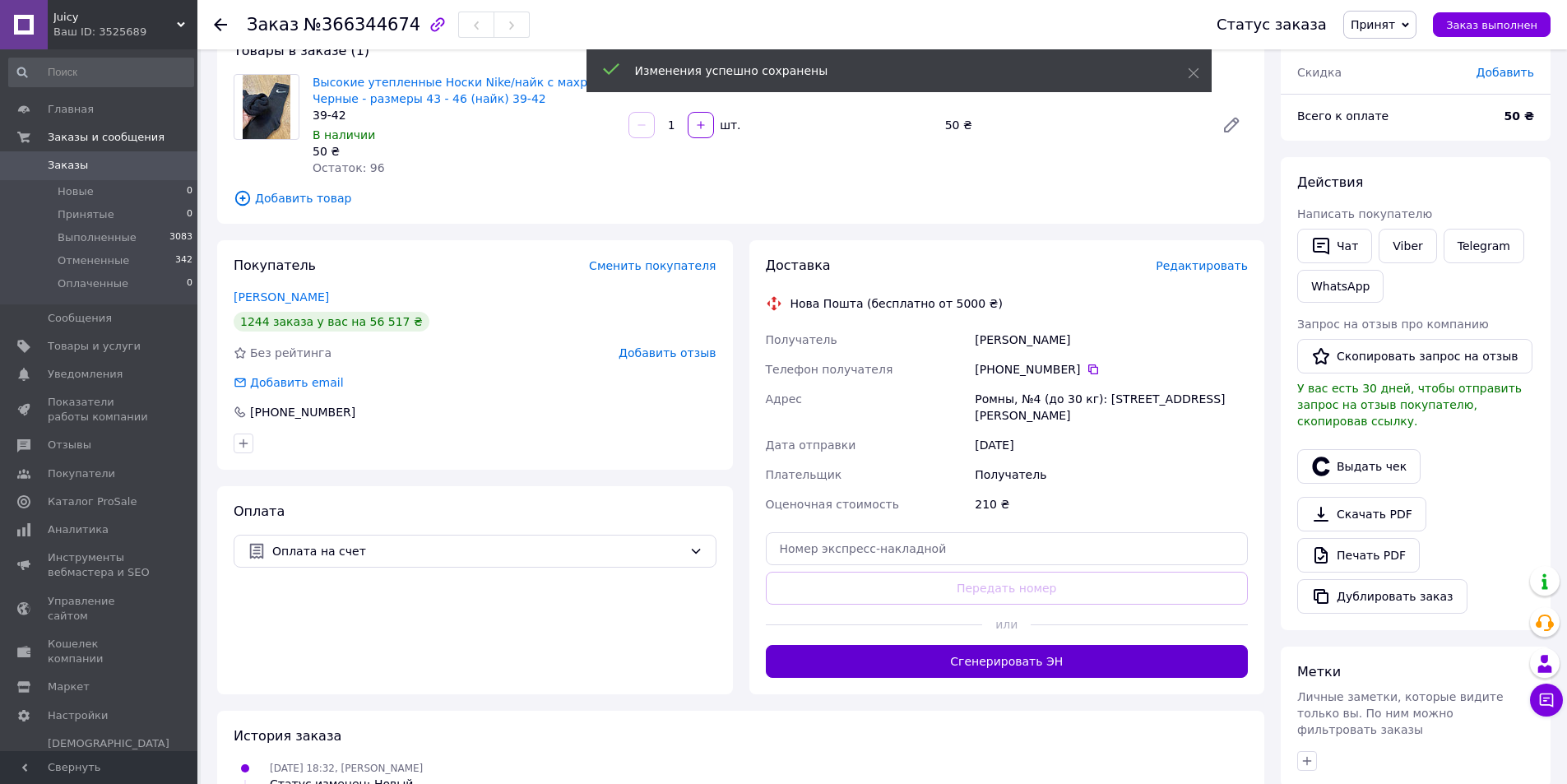
click at [975, 647] on button "Сгенерировать ЭН" at bounding box center [1007, 661] width 483 height 33
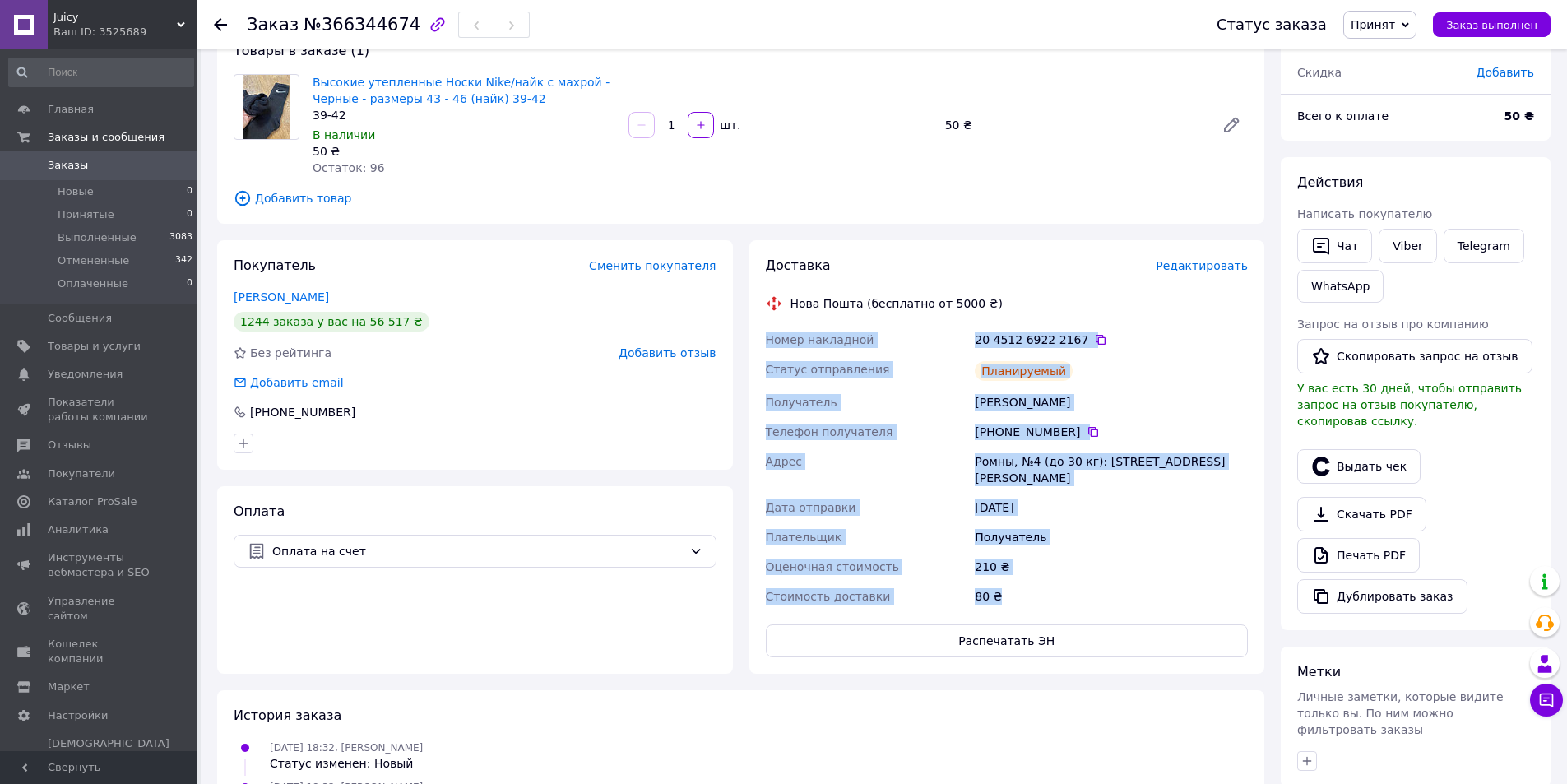
drag, startPoint x: 1163, startPoint y: 581, endPoint x: 770, endPoint y: 377, distance: 442.8
click at [768, 333] on div "Номер накладной 20 4512 6922 2167   Статус отправления Планируемый Получатель В…" at bounding box center [1007, 467] width 489 height 286
copy div "Номер накладной 20 4512 6922 2167   Статус отправления Планируемый Получатель В…"
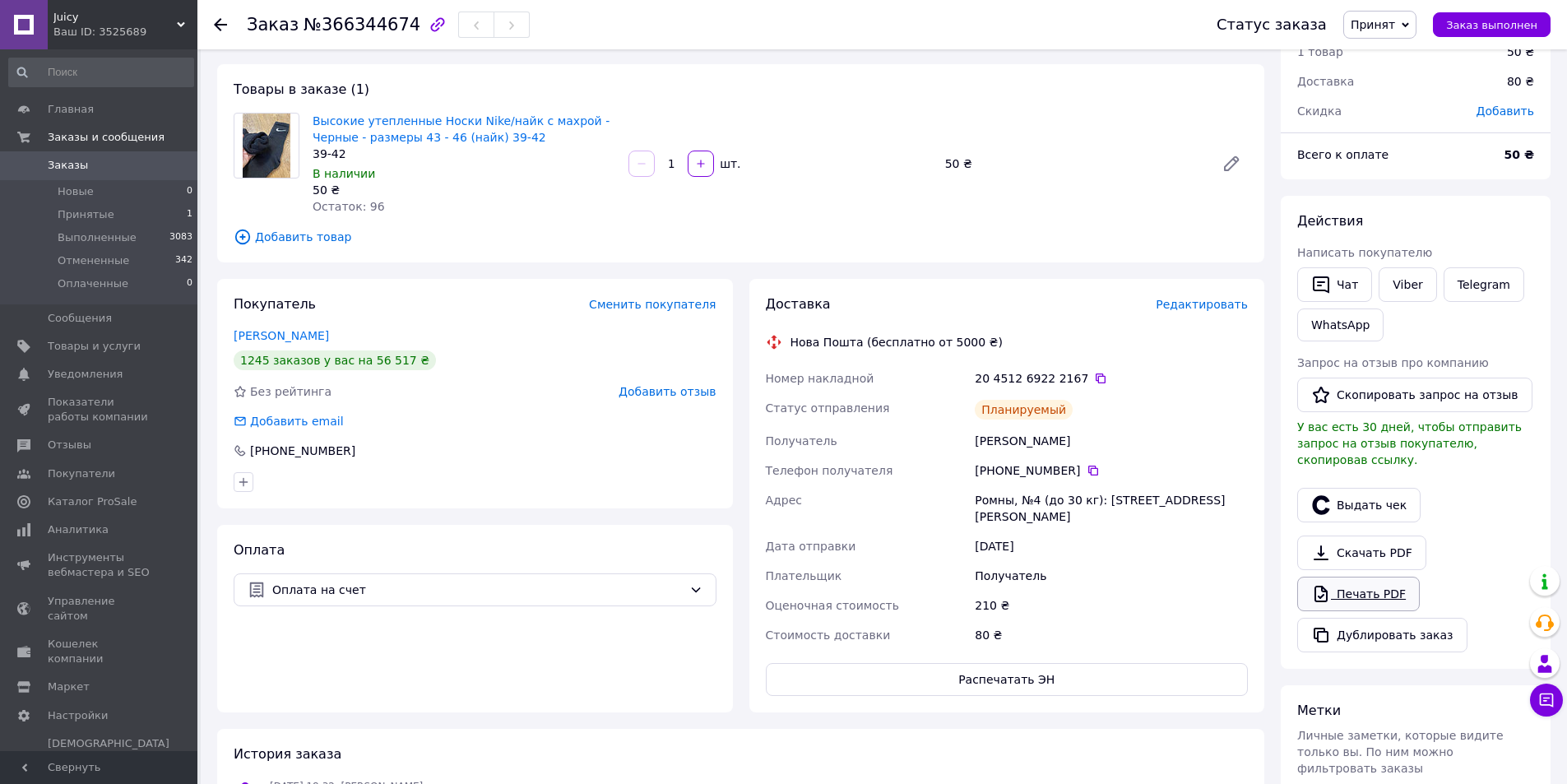
scroll to position [329, 0]
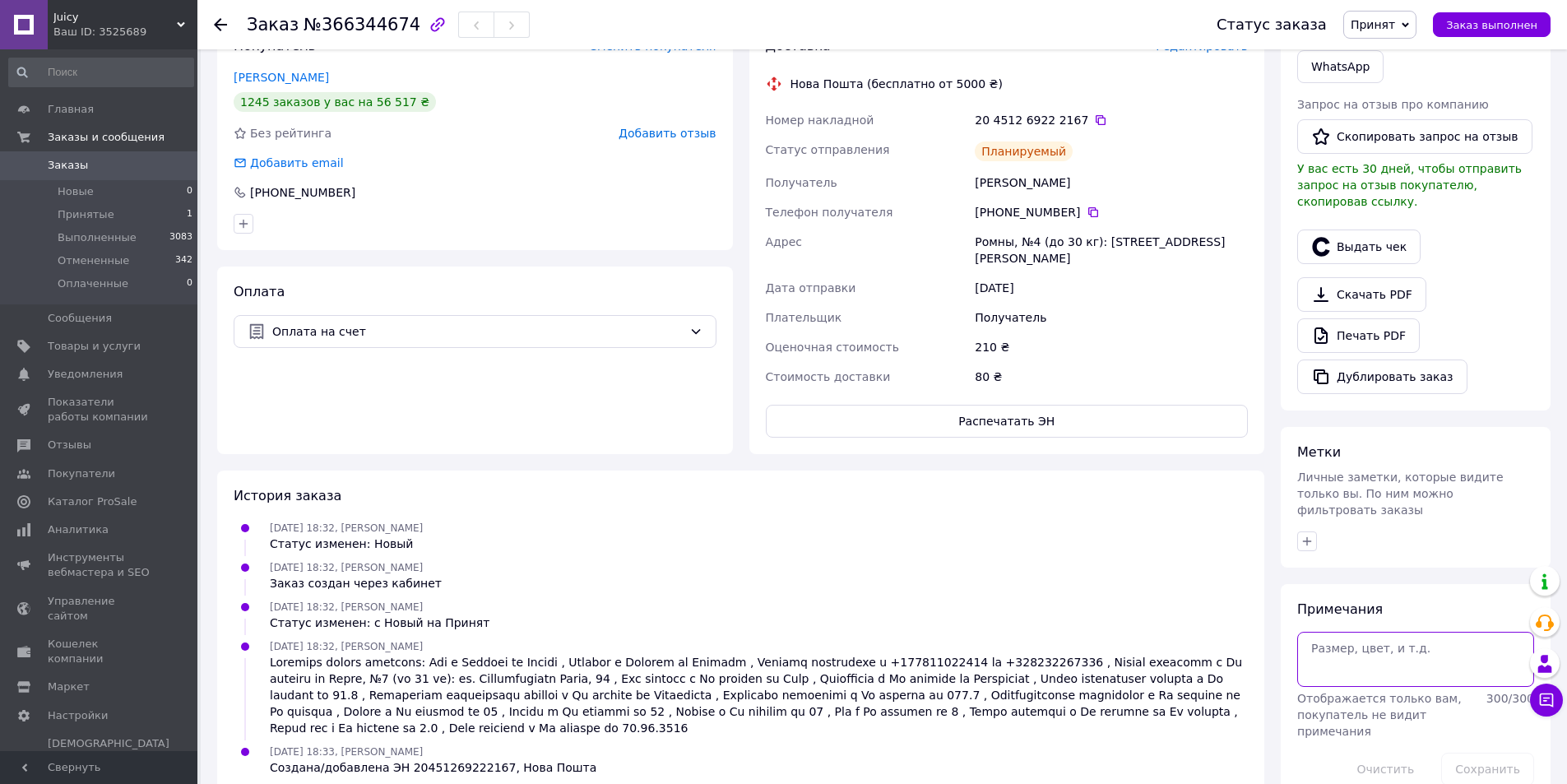
click at [1383, 641] on textarea at bounding box center [1416, 659] width 237 height 55
type textarea "оплачено"
click at [1483, 752] on button "Сохранить" at bounding box center [1488, 768] width 93 height 33
